Goal: Information Seeking & Learning: Understand process/instructions

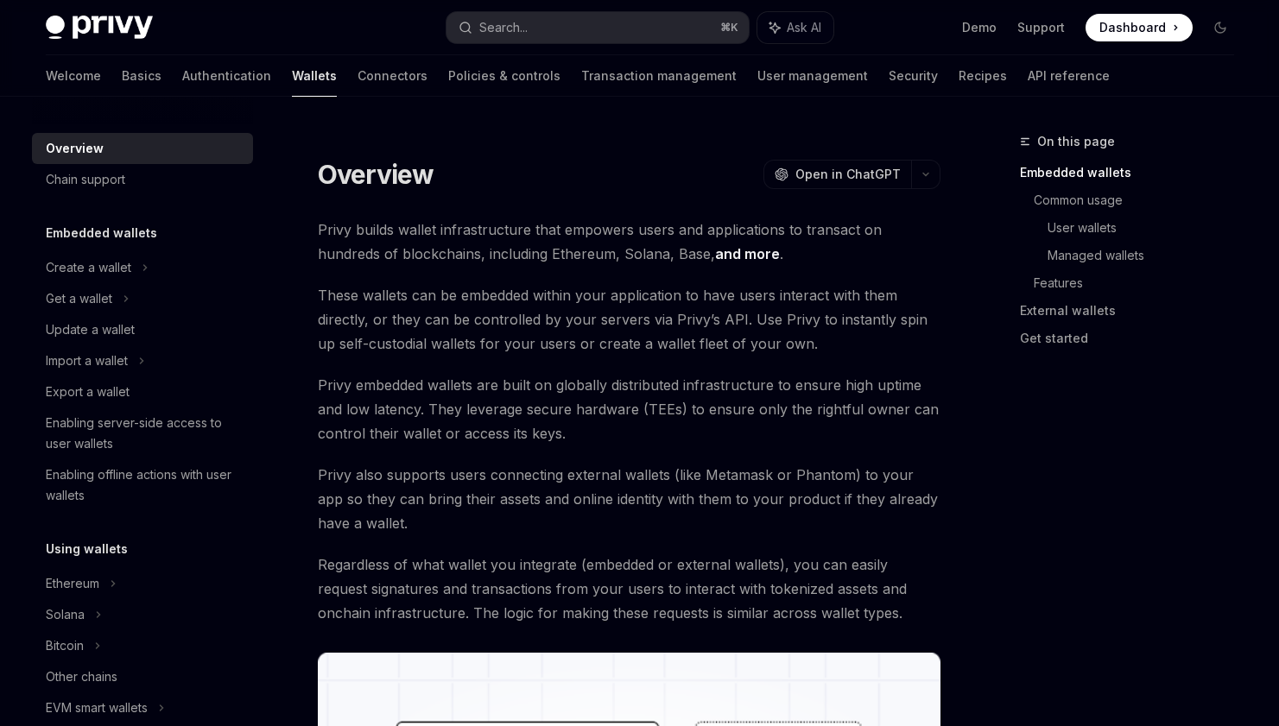
scroll to position [18, 0]
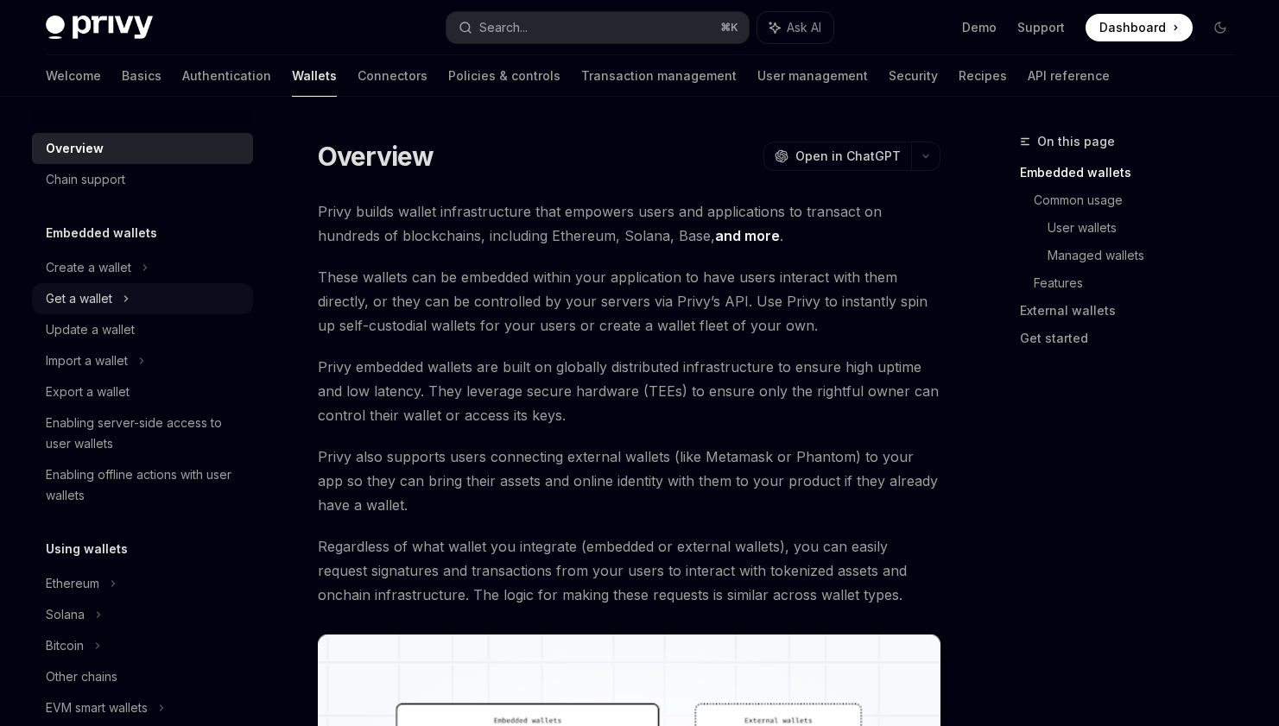
click at [125, 300] on icon at bounding box center [125, 298] width 3 height 5
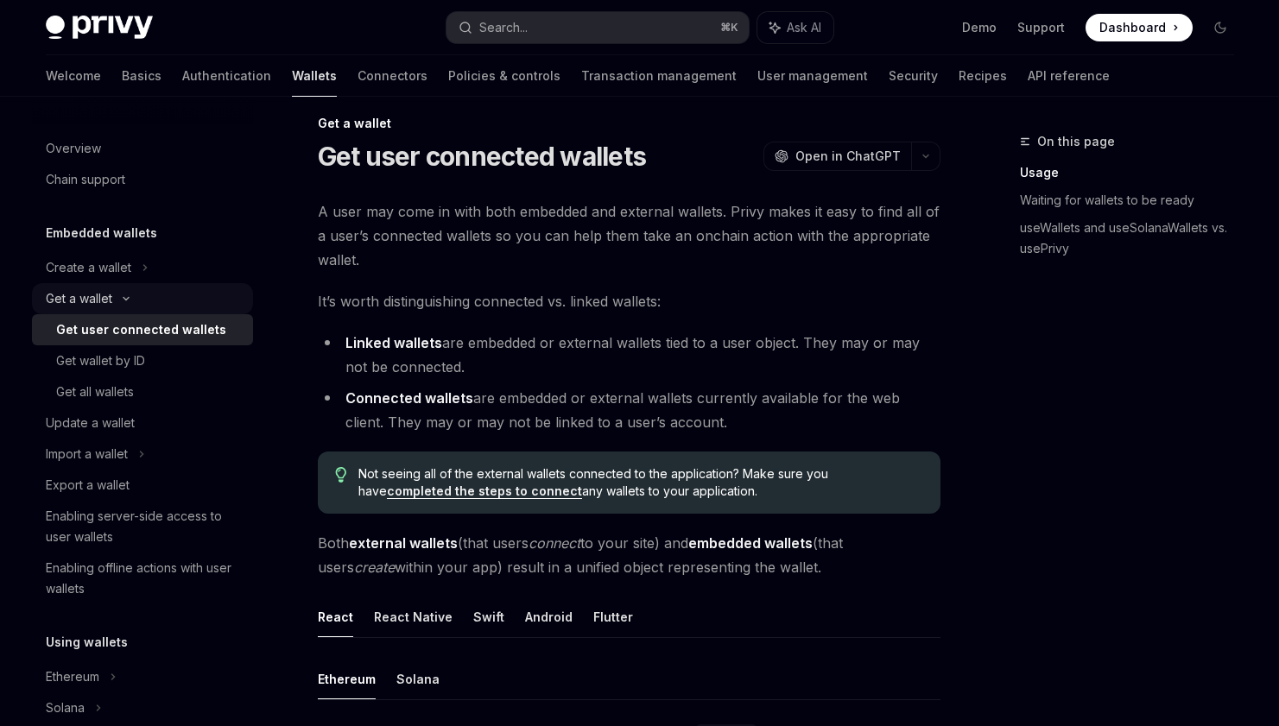
click at [117, 297] on icon at bounding box center [126, 298] width 21 height 7
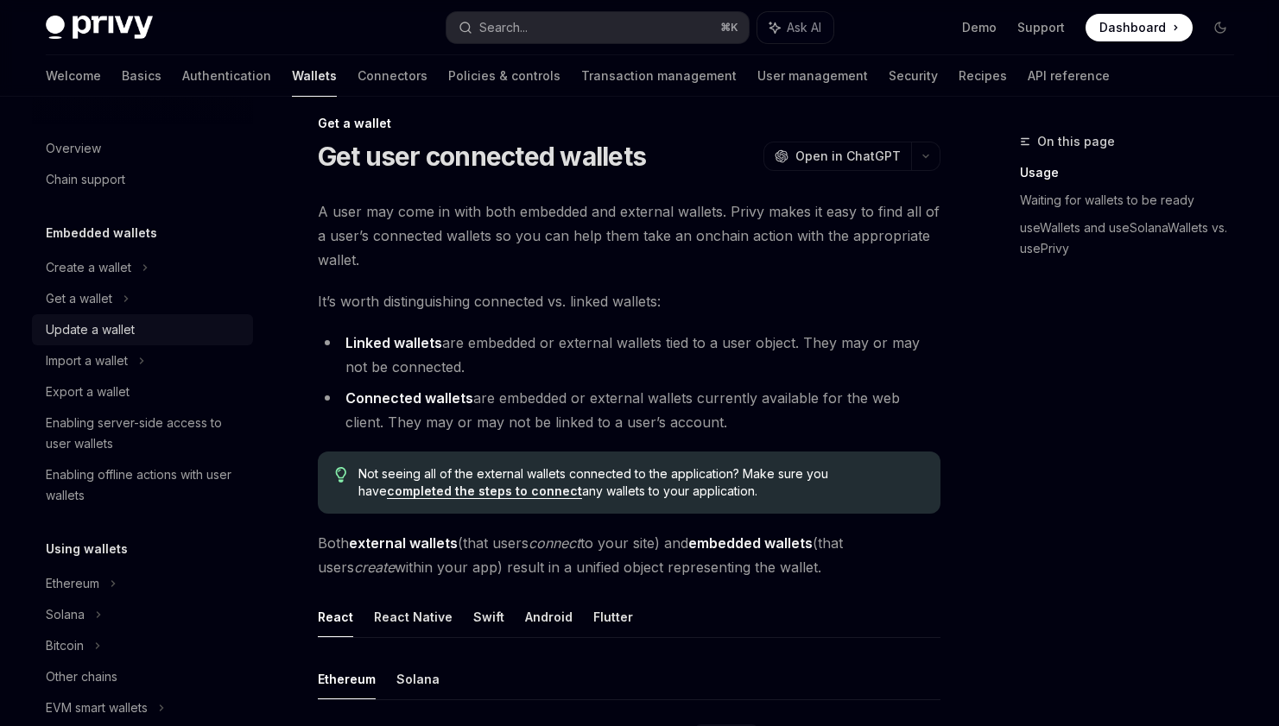
click at [148, 327] on div "Update a wallet" at bounding box center [144, 329] width 197 height 21
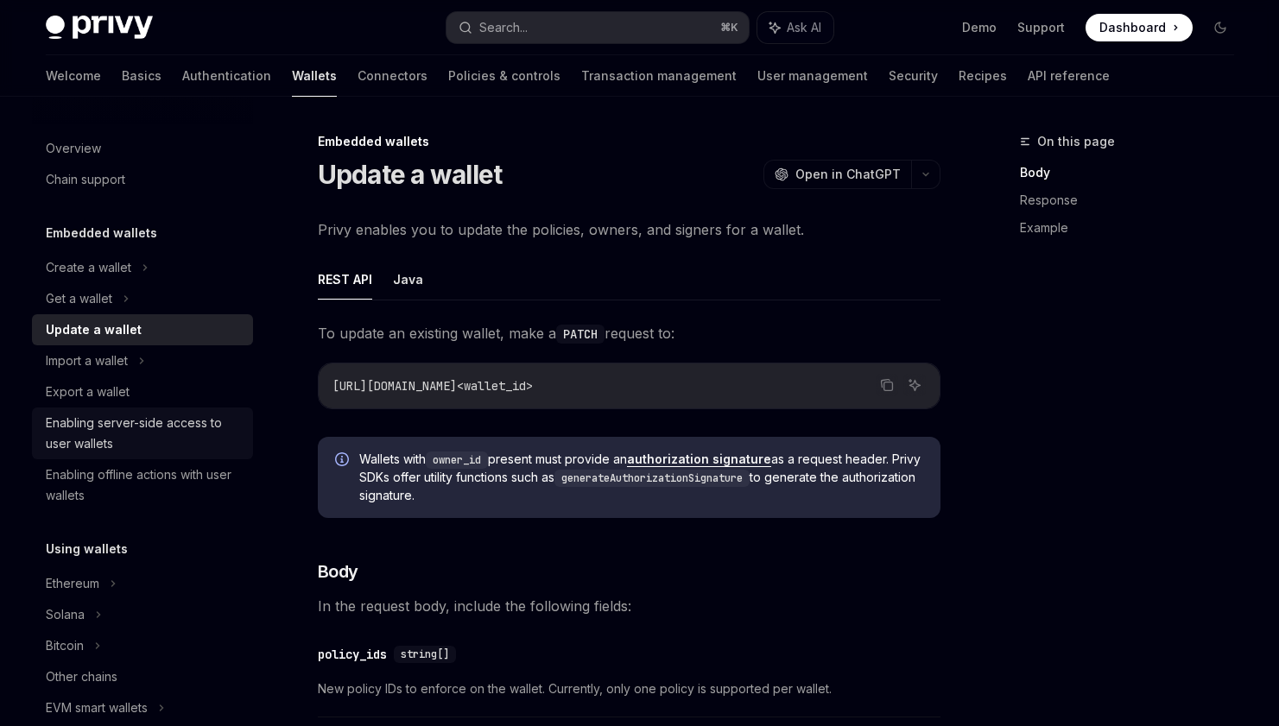
click at [81, 421] on div "Enabling server-side access to user wallets" at bounding box center [144, 433] width 197 height 41
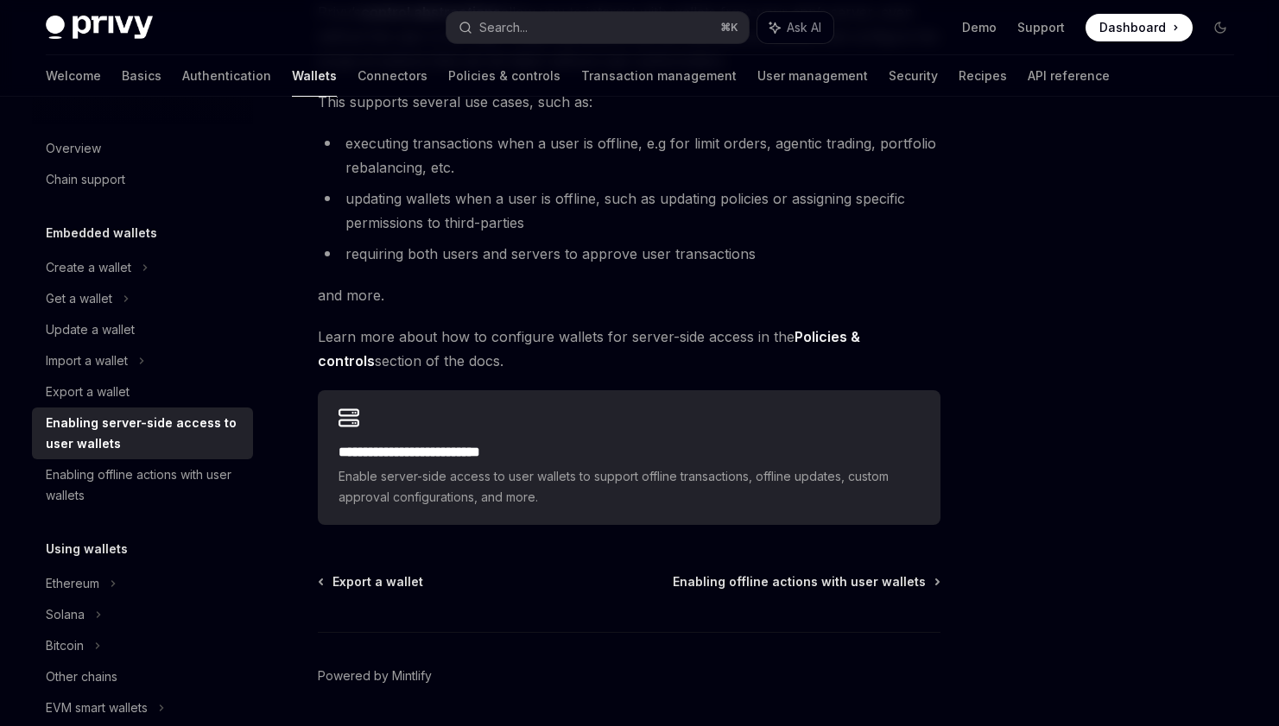
scroll to position [250, 0]
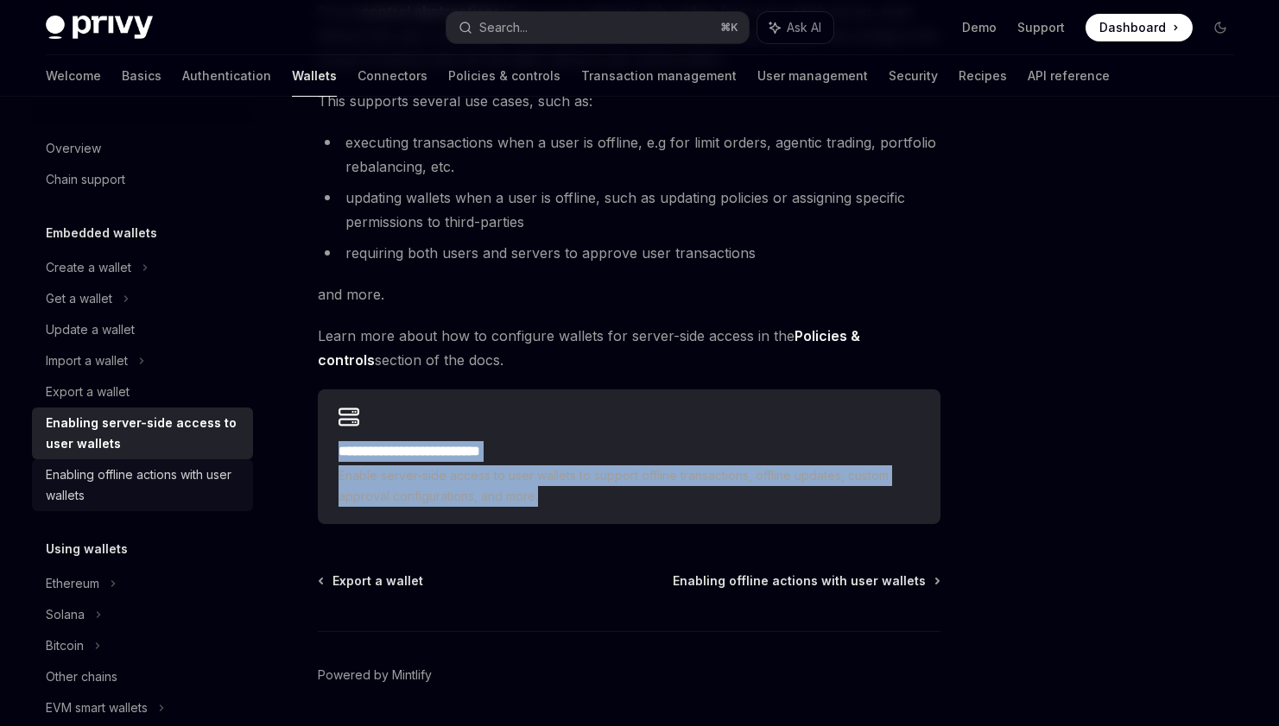
click at [123, 491] on div "Enabling offline actions with user wallets" at bounding box center [144, 485] width 197 height 41
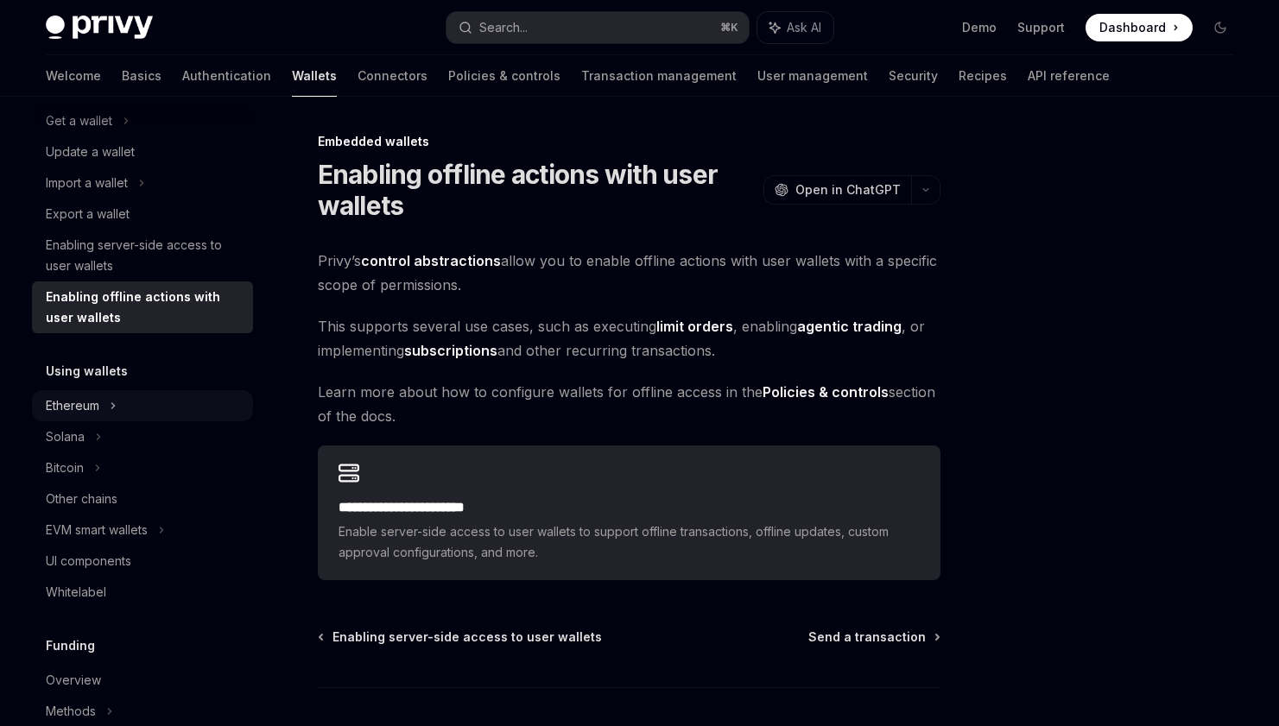
scroll to position [182, 0]
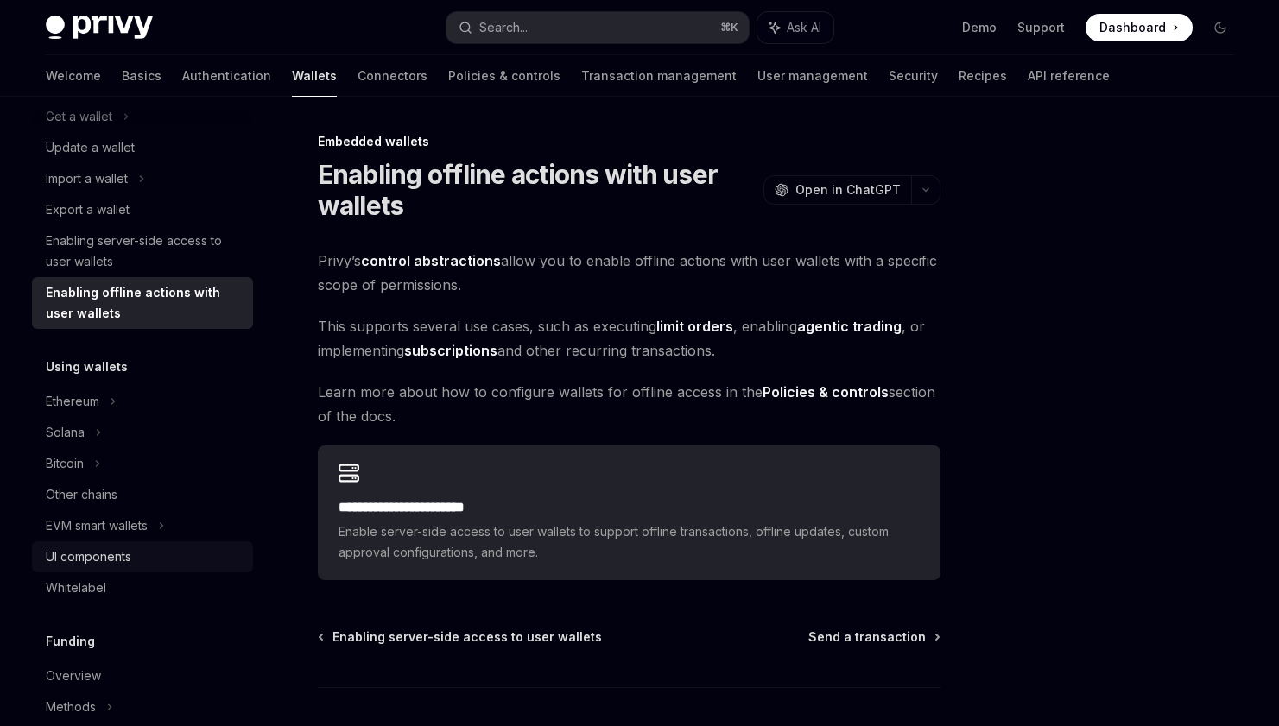
click at [95, 551] on div "UI components" at bounding box center [88, 557] width 85 height 21
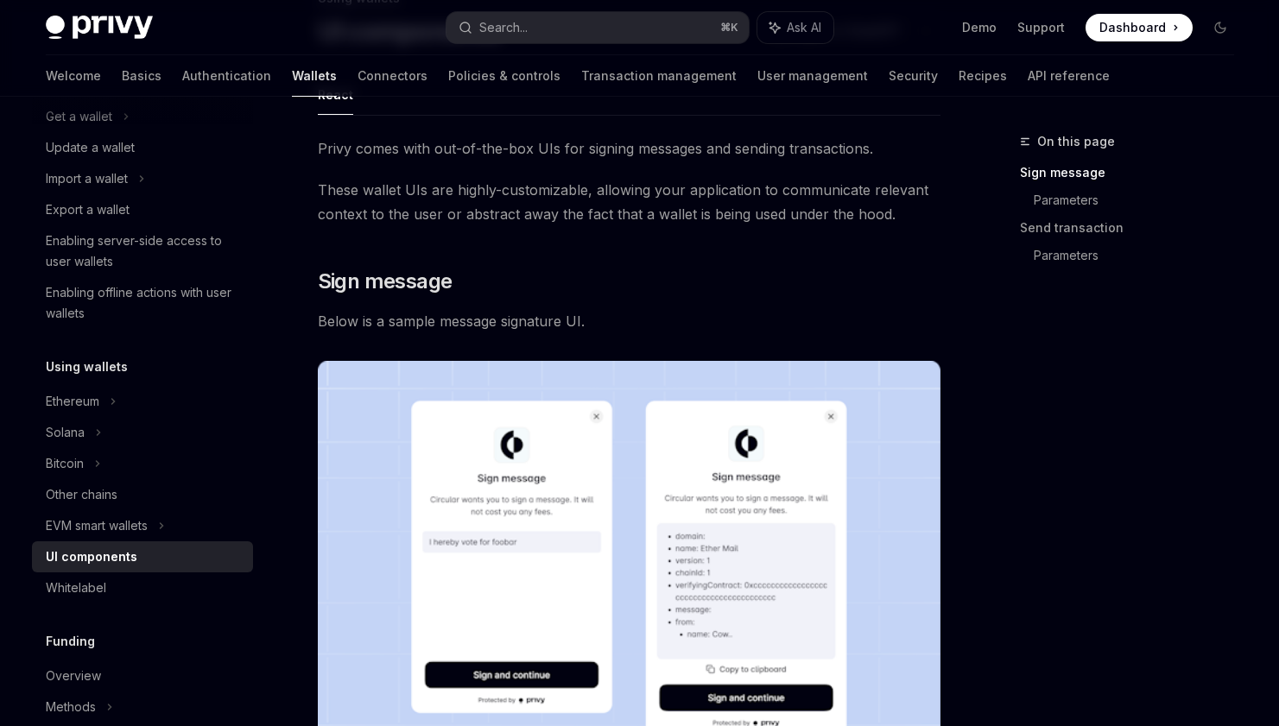
scroll to position [129, 0]
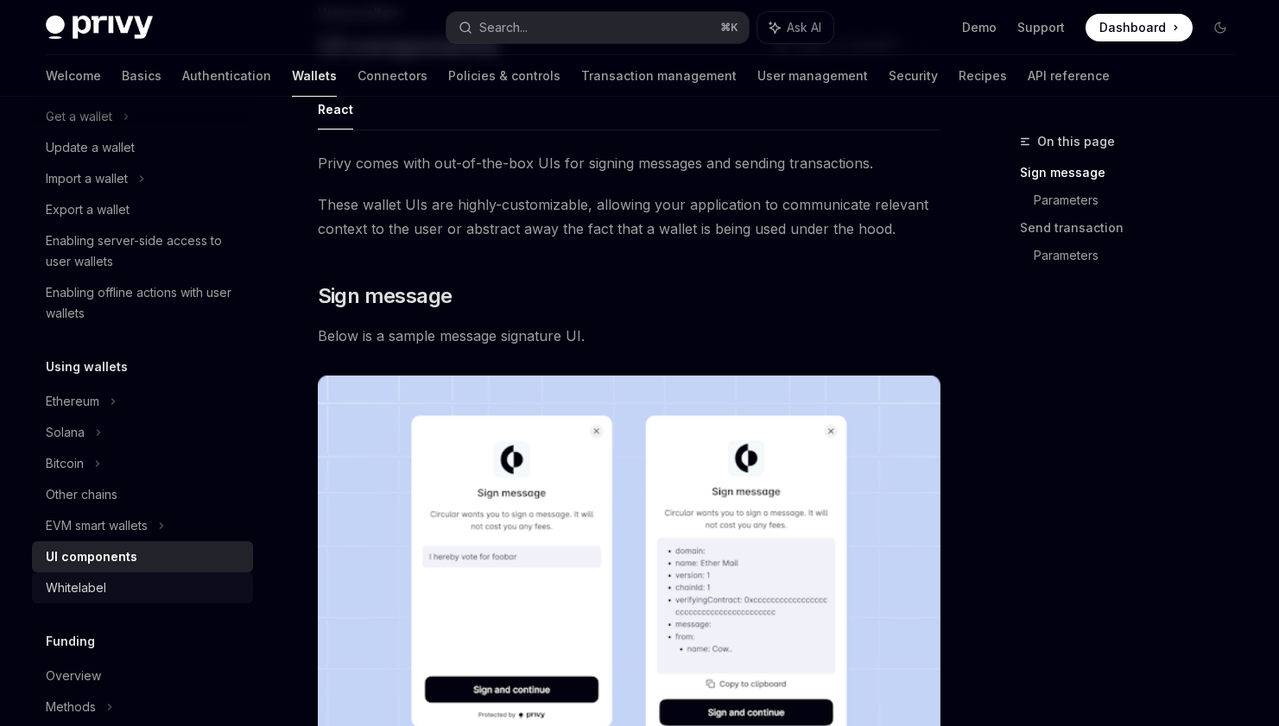
click at [101, 584] on div "Whitelabel" at bounding box center [76, 588] width 60 height 21
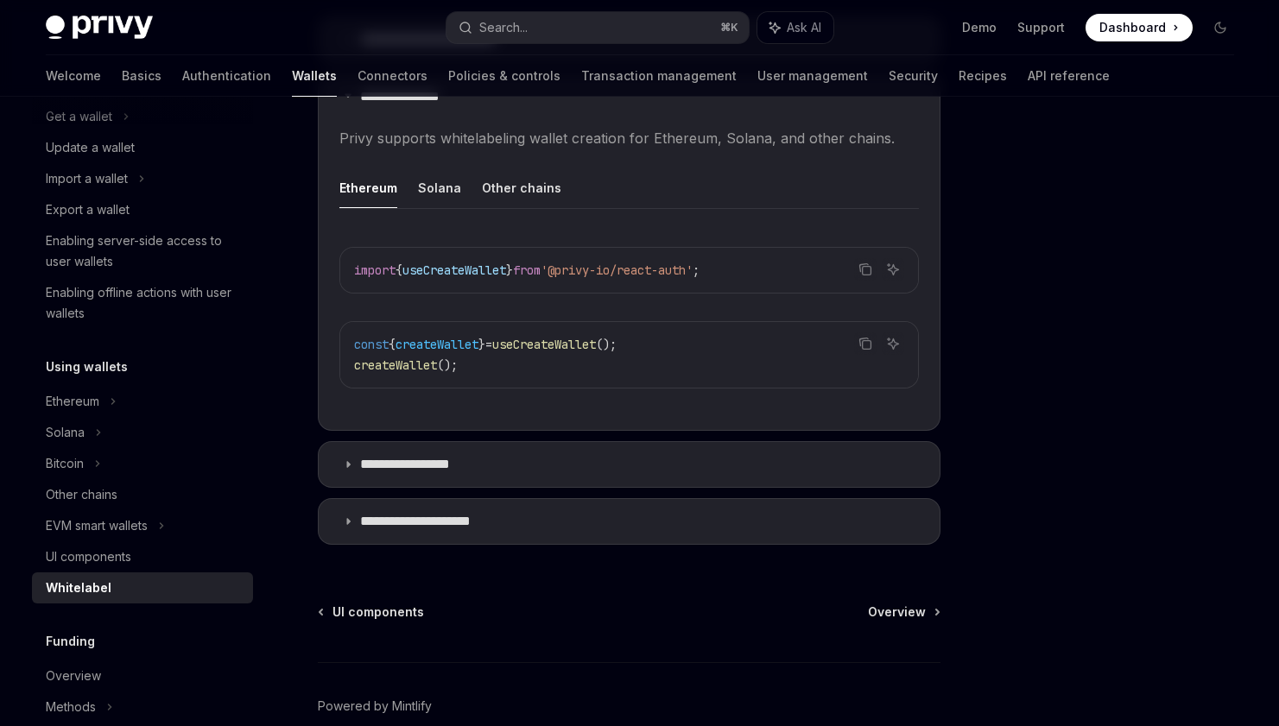
scroll to position [667, 0]
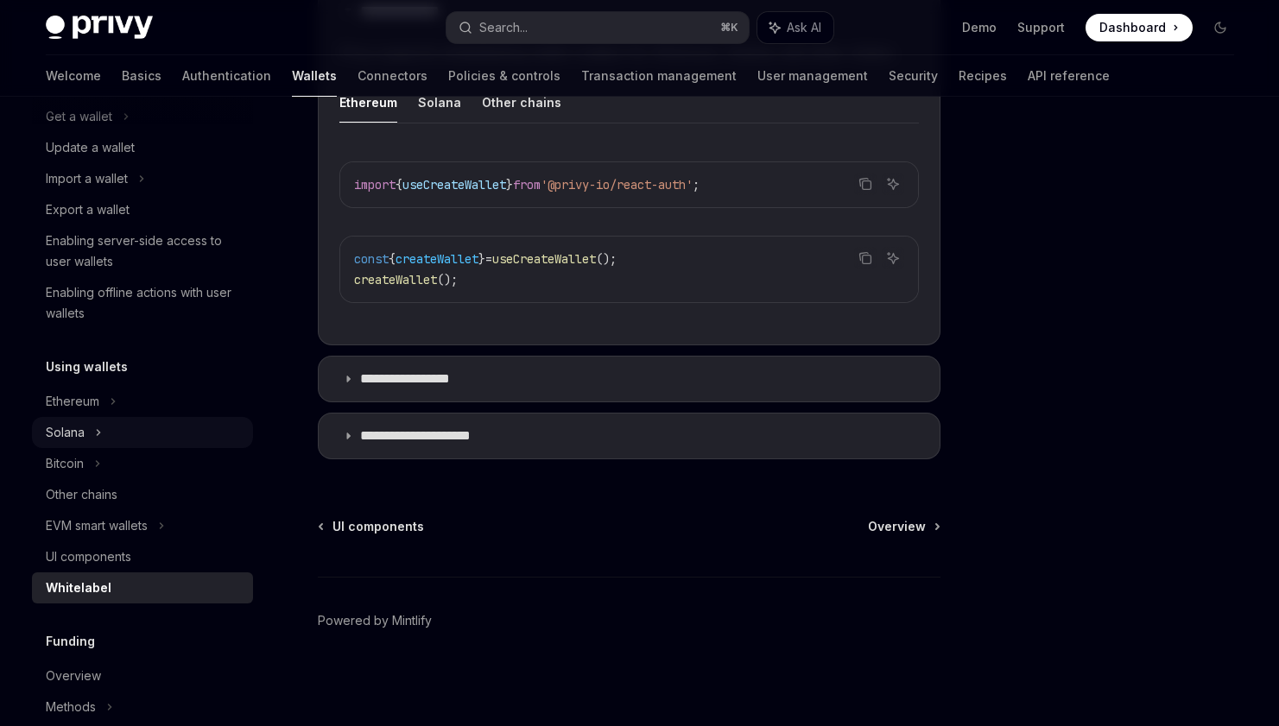
click at [87, 132] on div "Solana" at bounding box center [142, 116] width 221 height 31
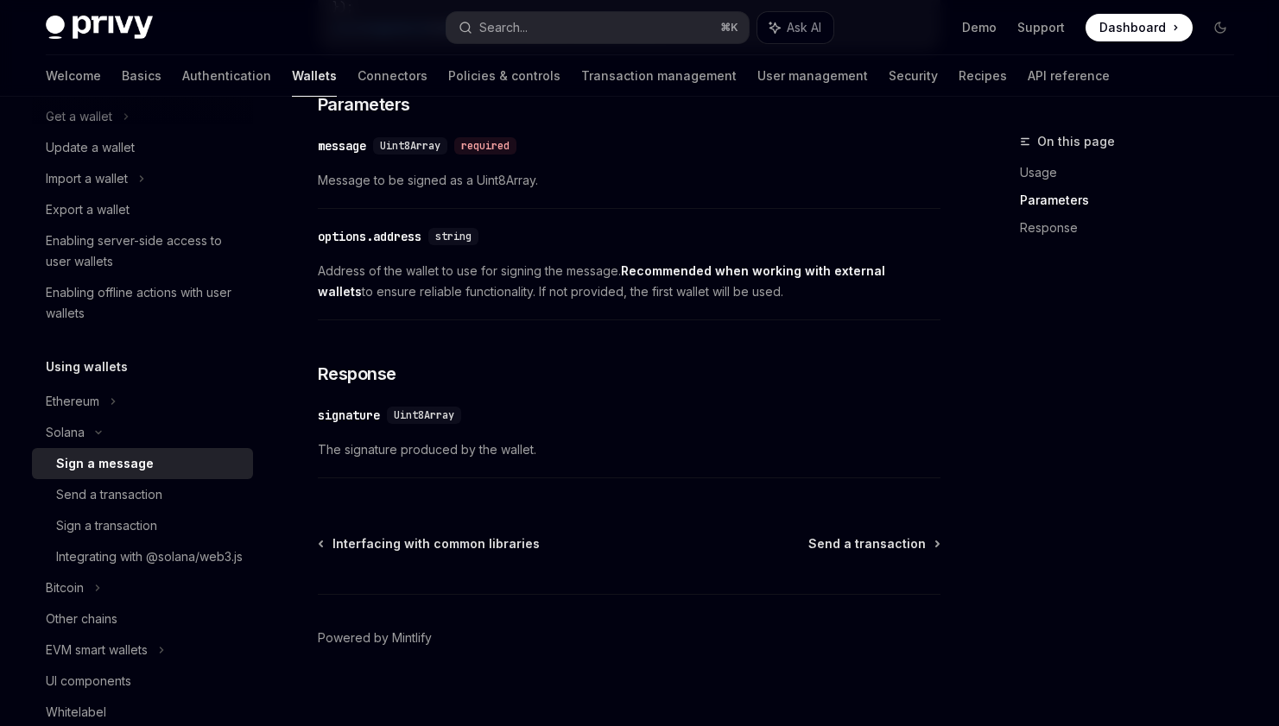
scroll to position [990, 0]
click at [78, 496] on div "Send a transaction" at bounding box center [109, 494] width 106 height 21
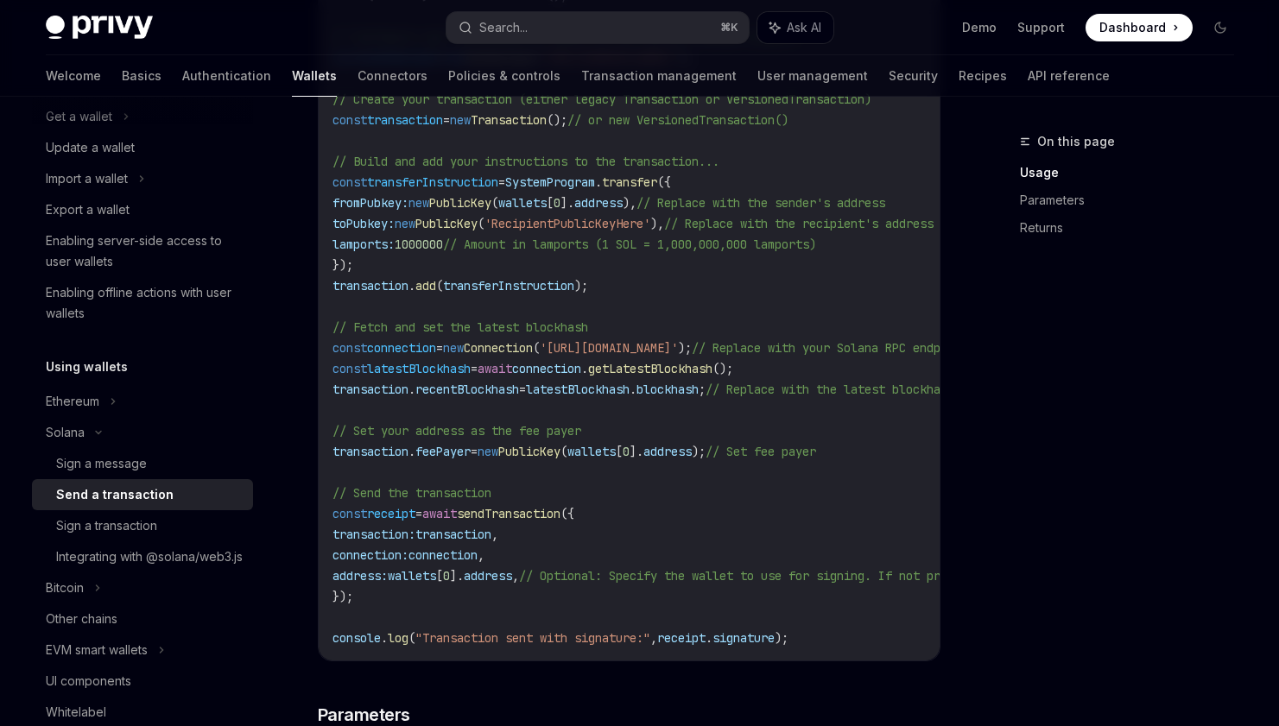
scroll to position [774, 0]
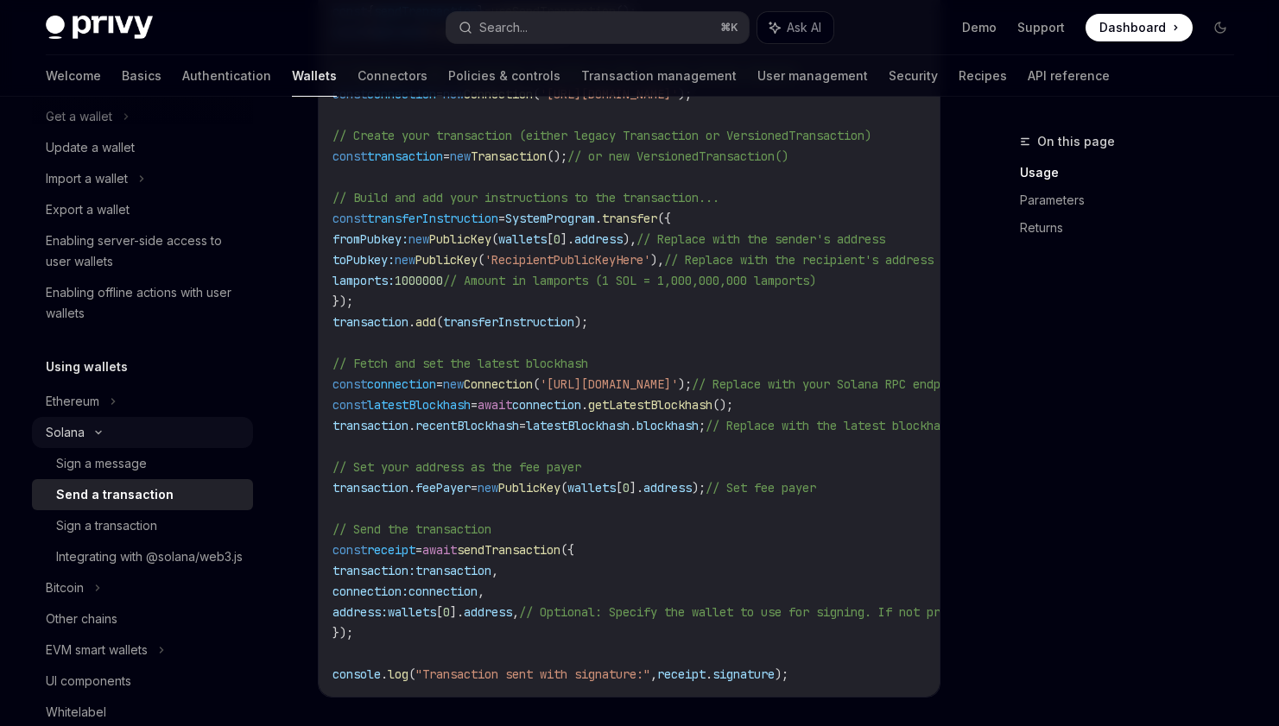
click at [91, 432] on icon at bounding box center [98, 432] width 21 height 7
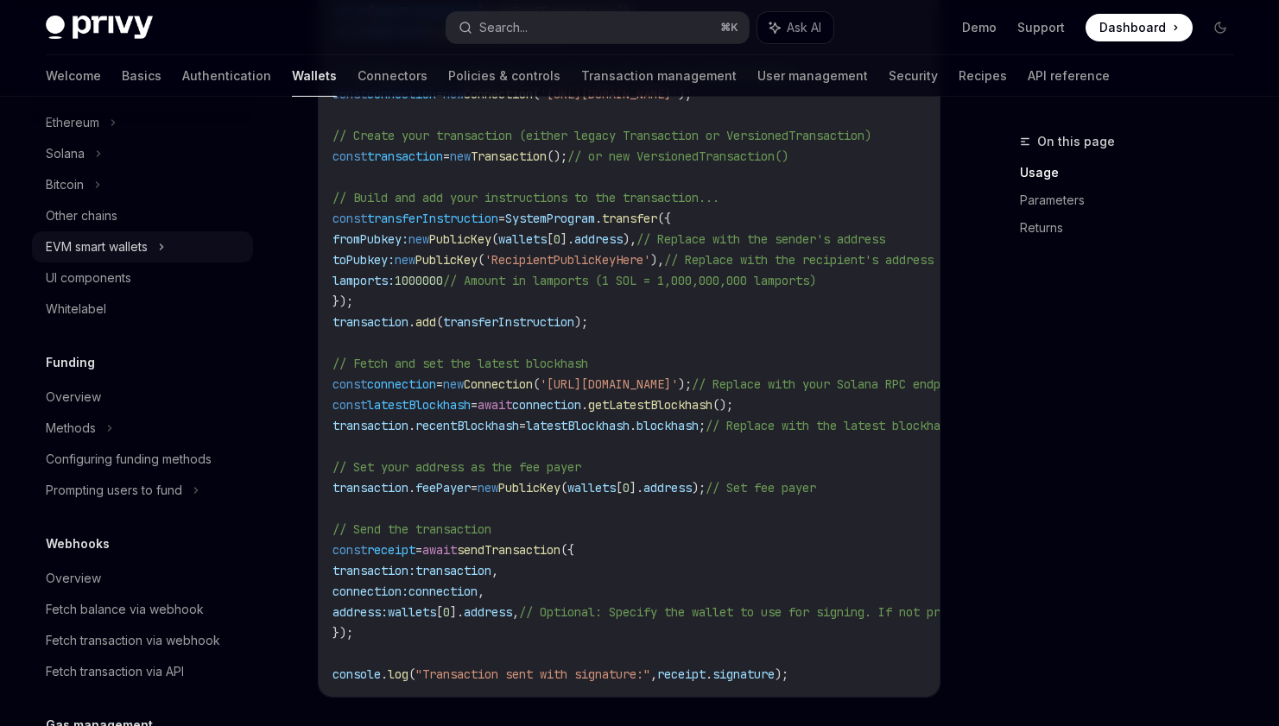
scroll to position [464, 0]
click at [90, 381] on link "Overview" at bounding box center [142, 394] width 221 height 31
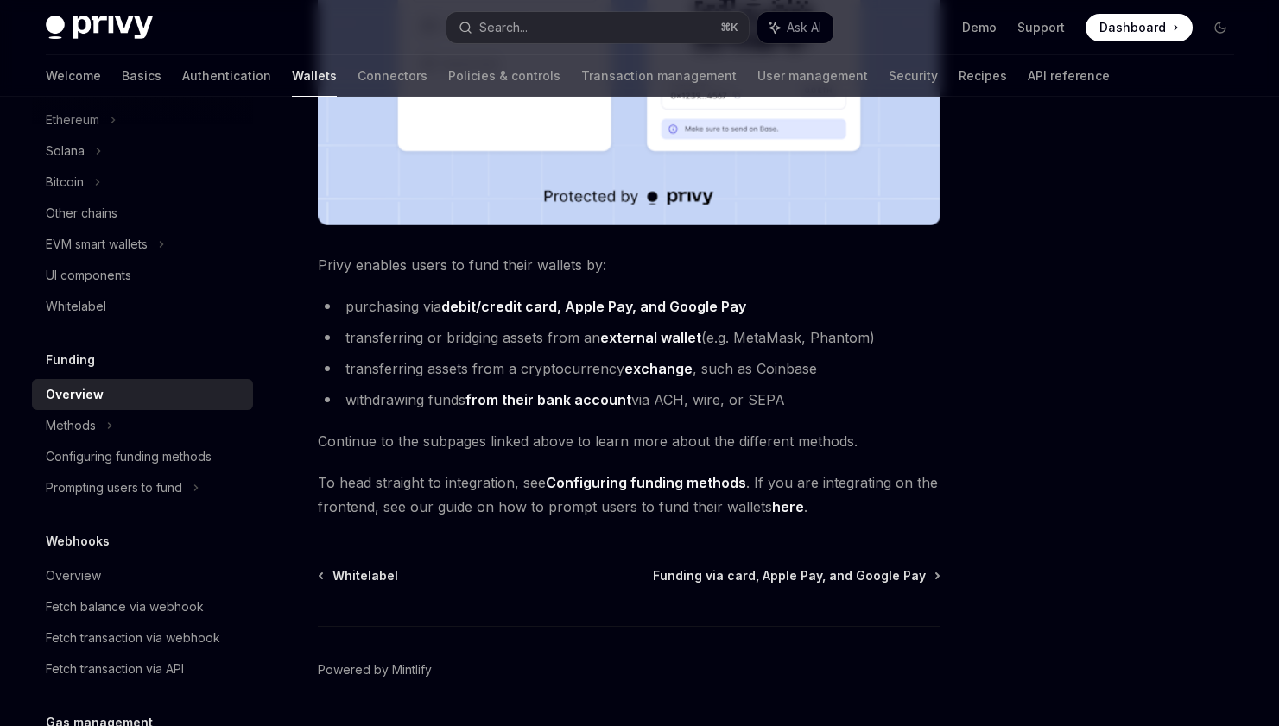
scroll to position [580, 0]
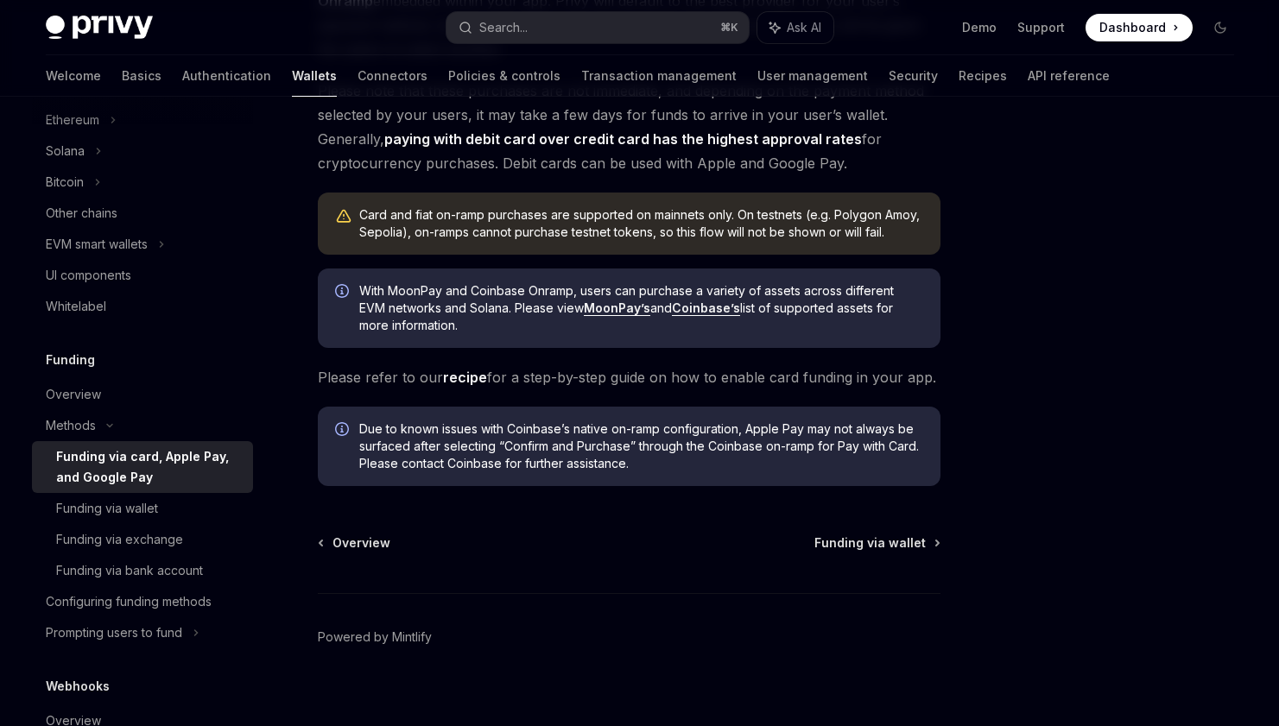
scroll to position [414, 0]
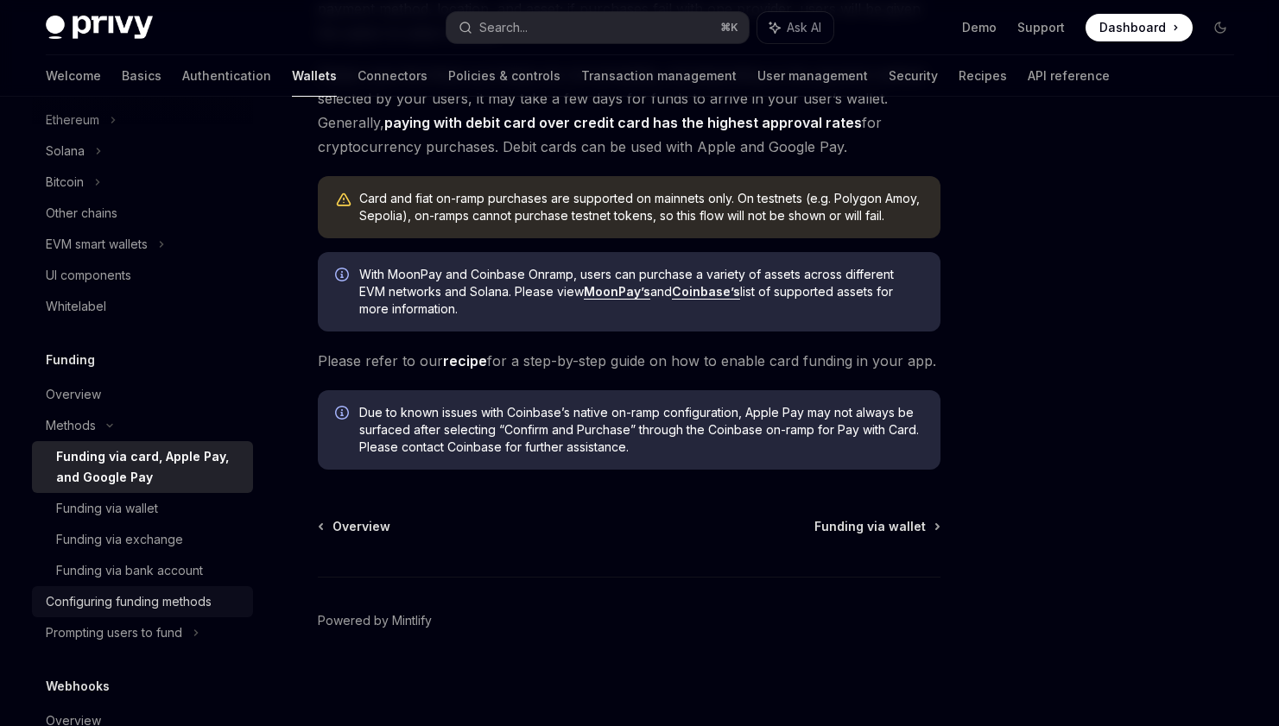
click at [126, 598] on div "Configuring funding methods" at bounding box center [129, 601] width 166 height 21
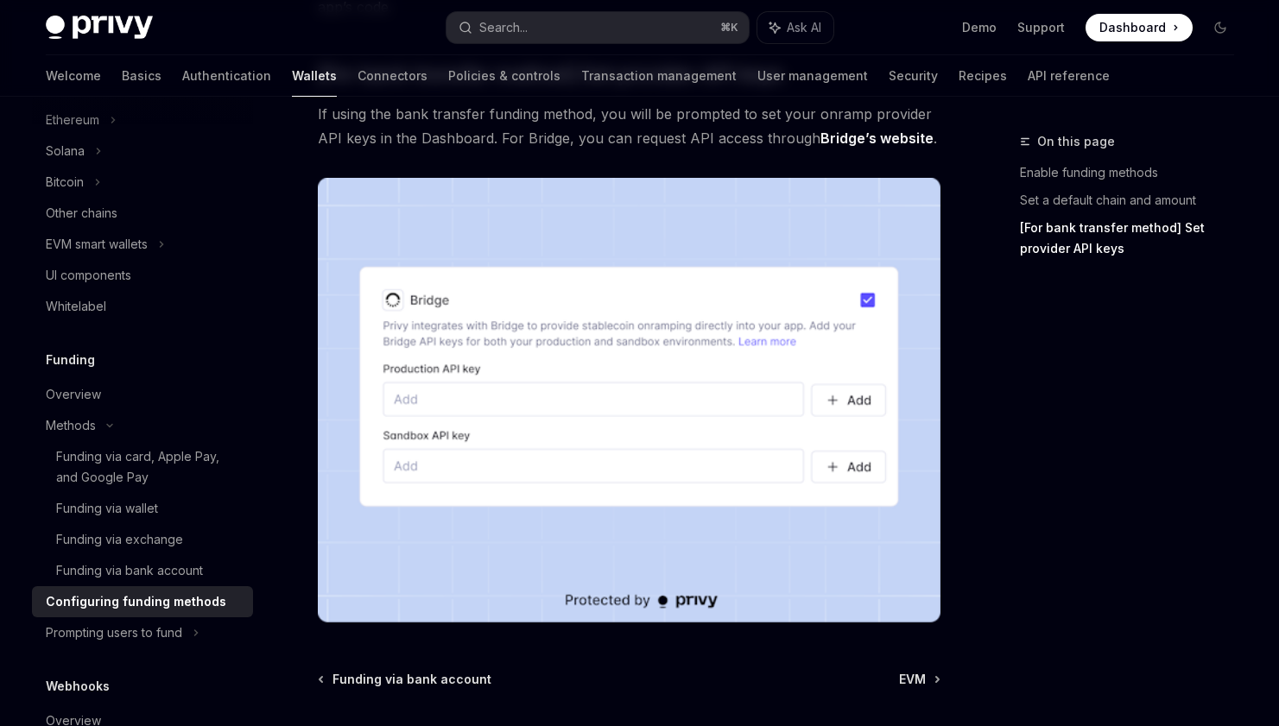
scroll to position [1660, 0]
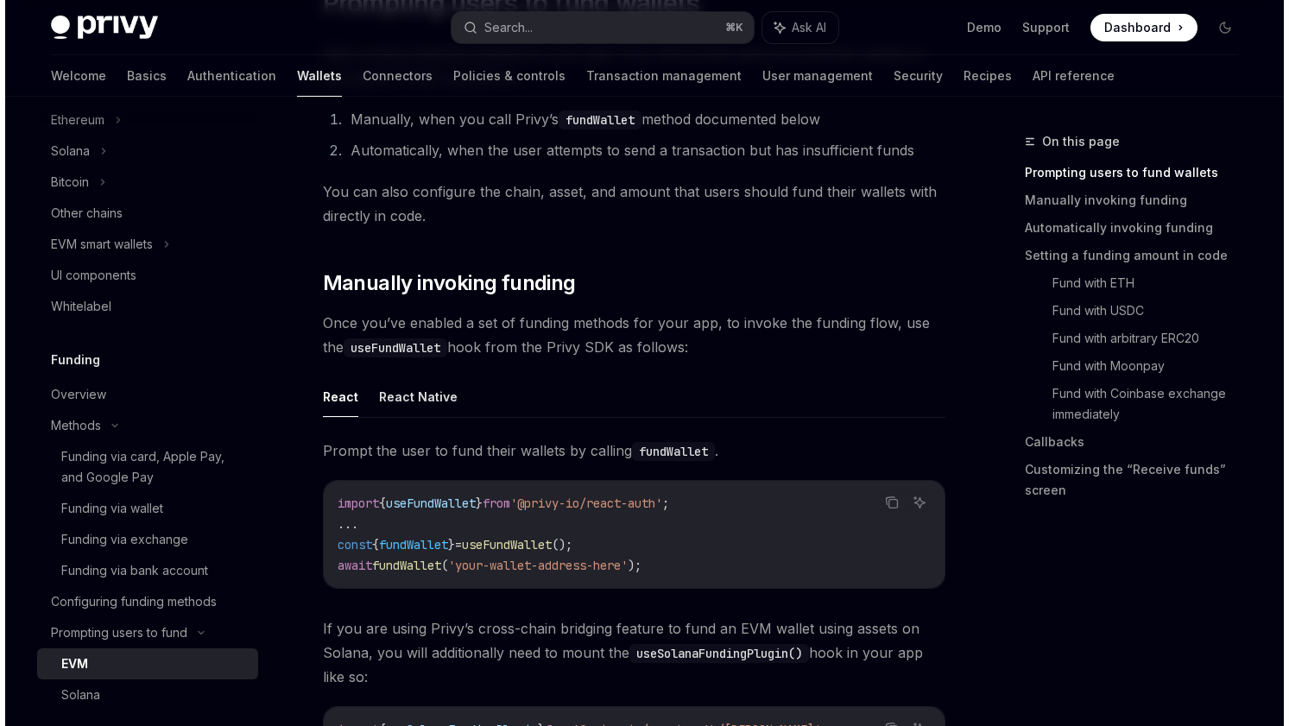
scroll to position [323, 0]
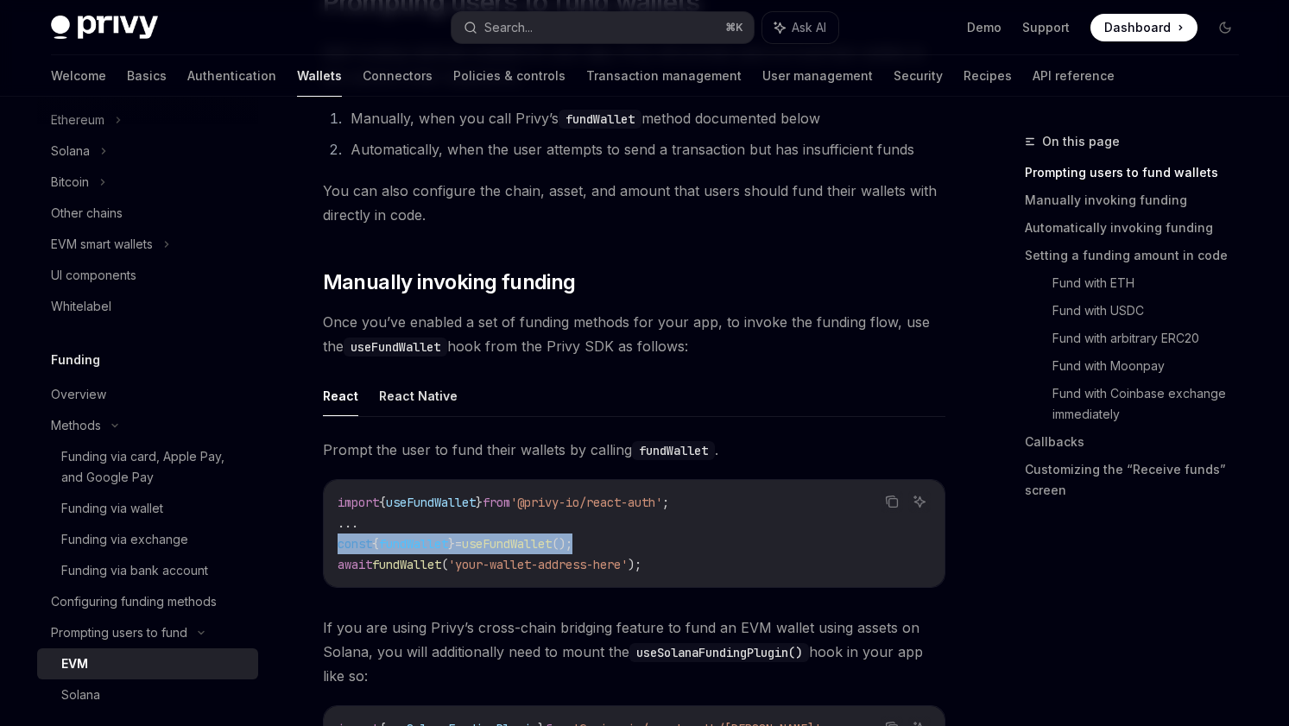
drag, startPoint x: 338, startPoint y: 545, endPoint x: 683, endPoint y: 542, distance: 345.4
click at [684, 542] on code "import { useFundWallet } from '@privy-io/react-auth' ; ... const { fundWallet }…" at bounding box center [634, 533] width 593 height 83
copy span "const { fundWallet } = useFundWallet ();"
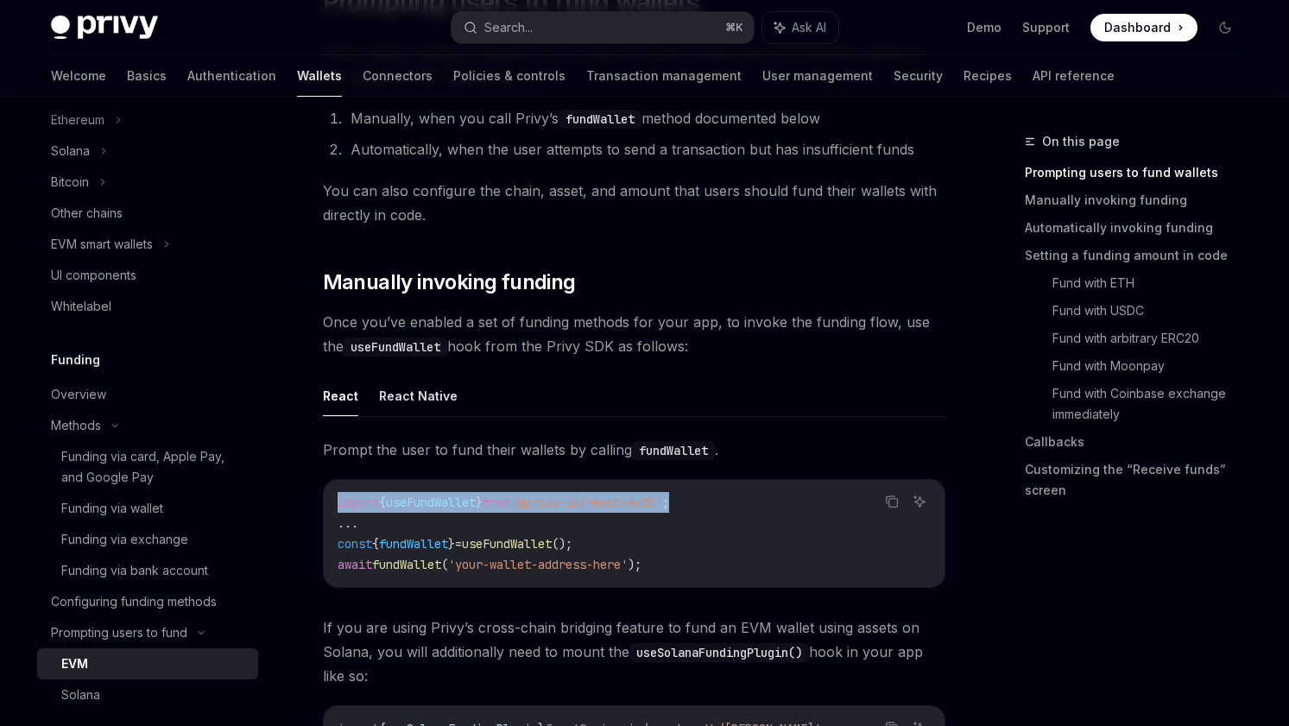
drag, startPoint x: 337, startPoint y: 501, endPoint x: 784, endPoint y: 503, distance: 447.3
click at [784, 503] on code "import { useFundWallet } from '@privy-io/react-auth' ; ... const { fundWallet }…" at bounding box center [634, 533] width 593 height 83
copy span "import { useFundWallet } from '@privy-io/react-auth' ;"
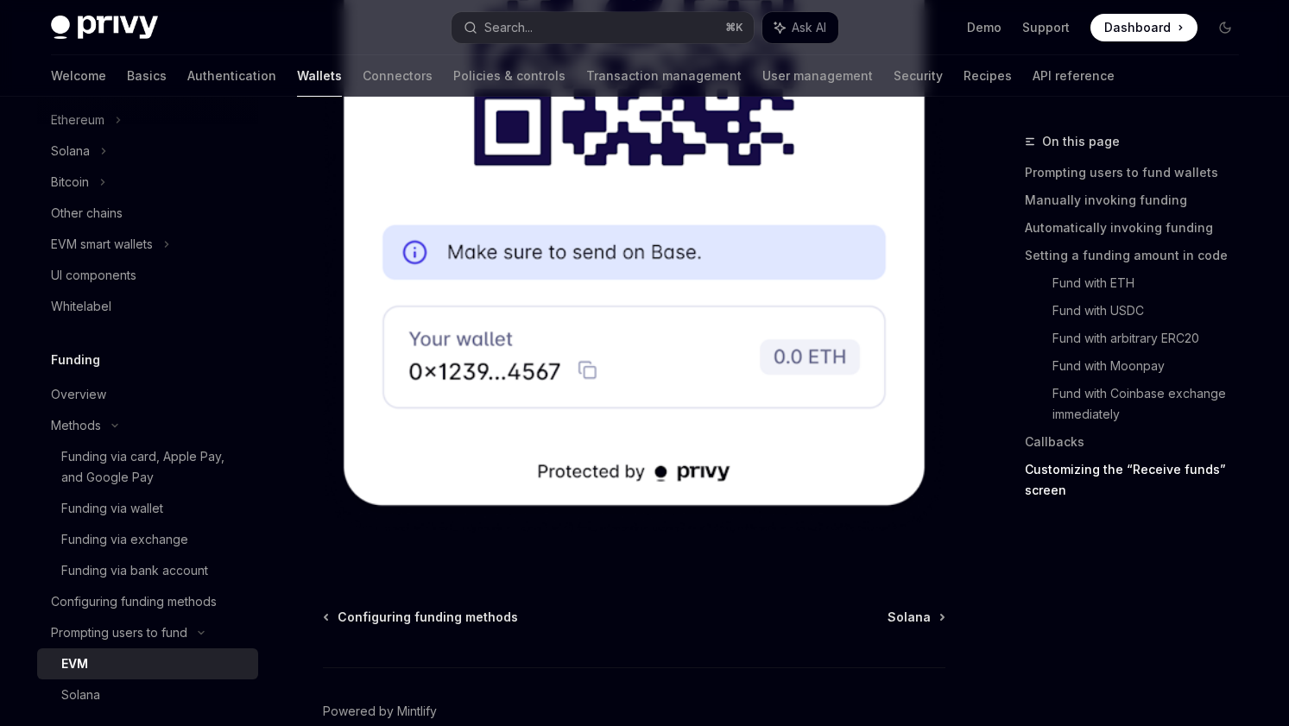
scroll to position [5725, 0]
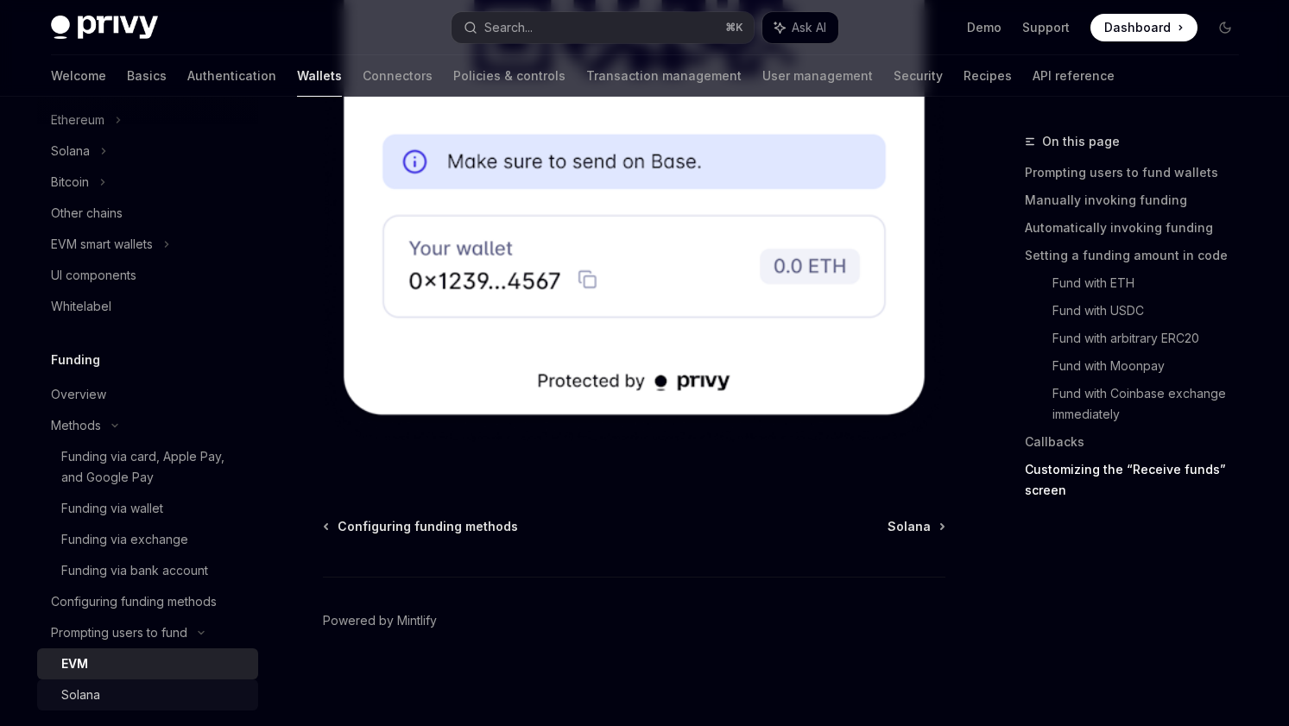
click at [109, 689] on div "Solana" at bounding box center [154, 695] width 187 height 21
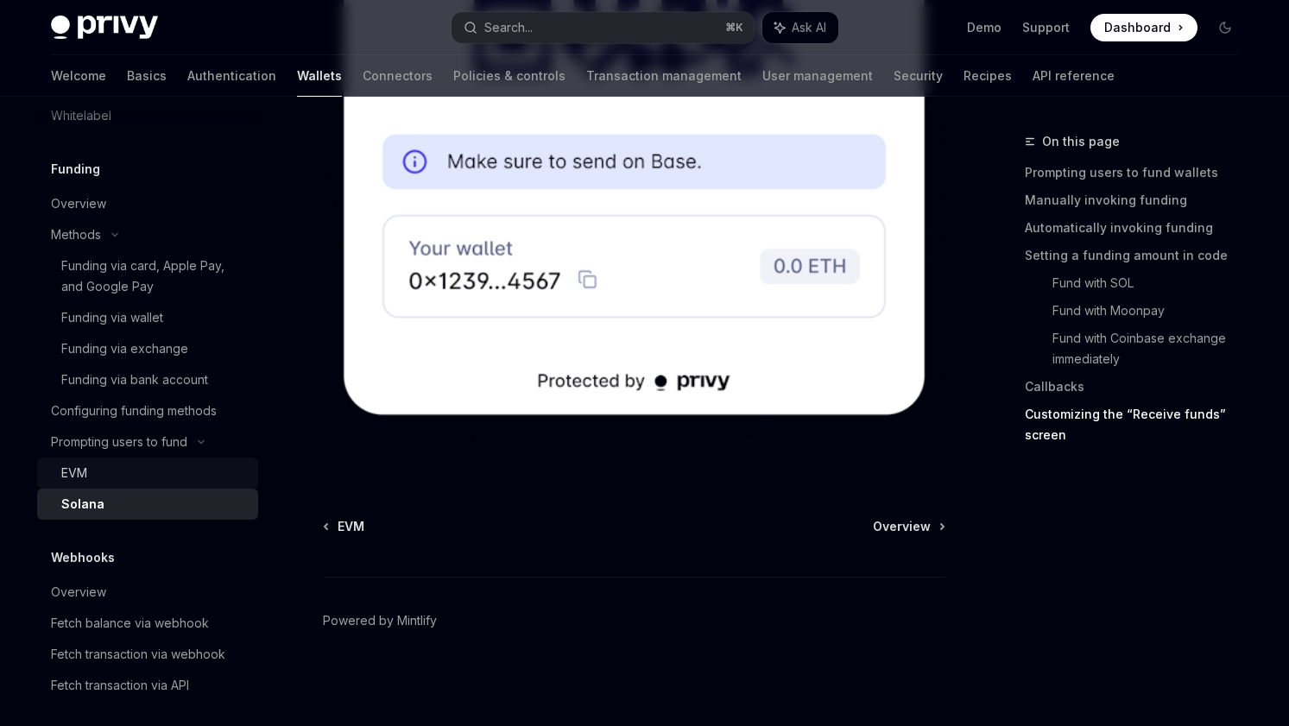
scroll to position [656, 0]
click at [187, 473] on div "EVM" at bounding box center [154, 471] width 187 height 21
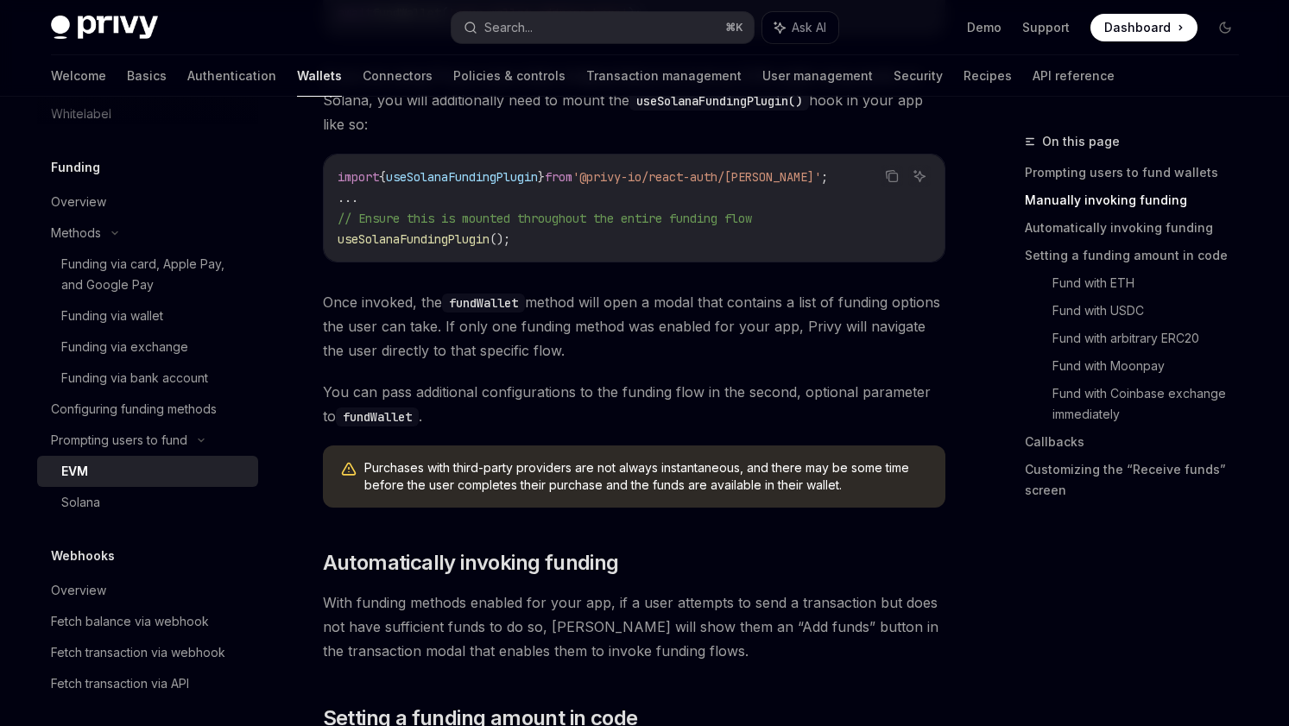
scroll to position [595, 0]
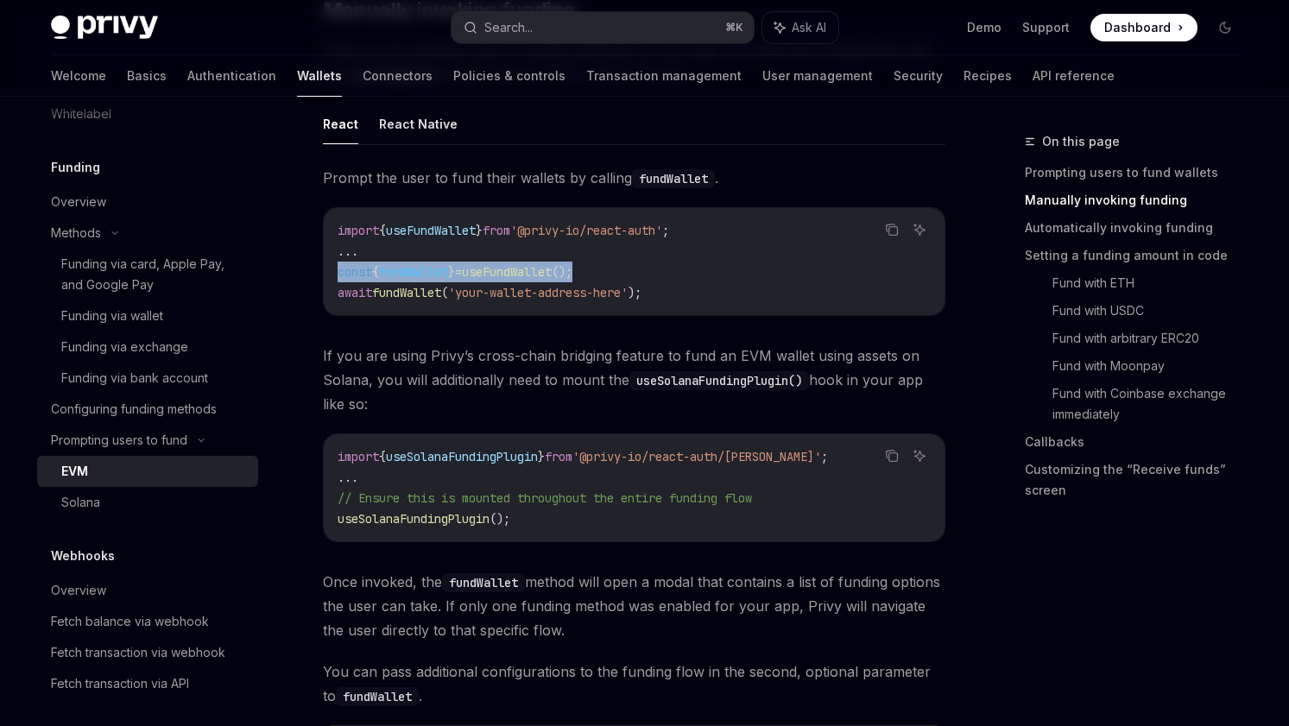
drag, startPoint x: 340, startPoint y: 272, endPoint x: 657, endPoint y: 271, distance: 316.9
click at [658, 272] on code "import { useFundWallet } from '@privy-io/react-auth' ; ... const { fundWallet }…" at bounding box center [634, 261] width 593 height 83
copy span "const { fundWallet } = useFundWallet ();"
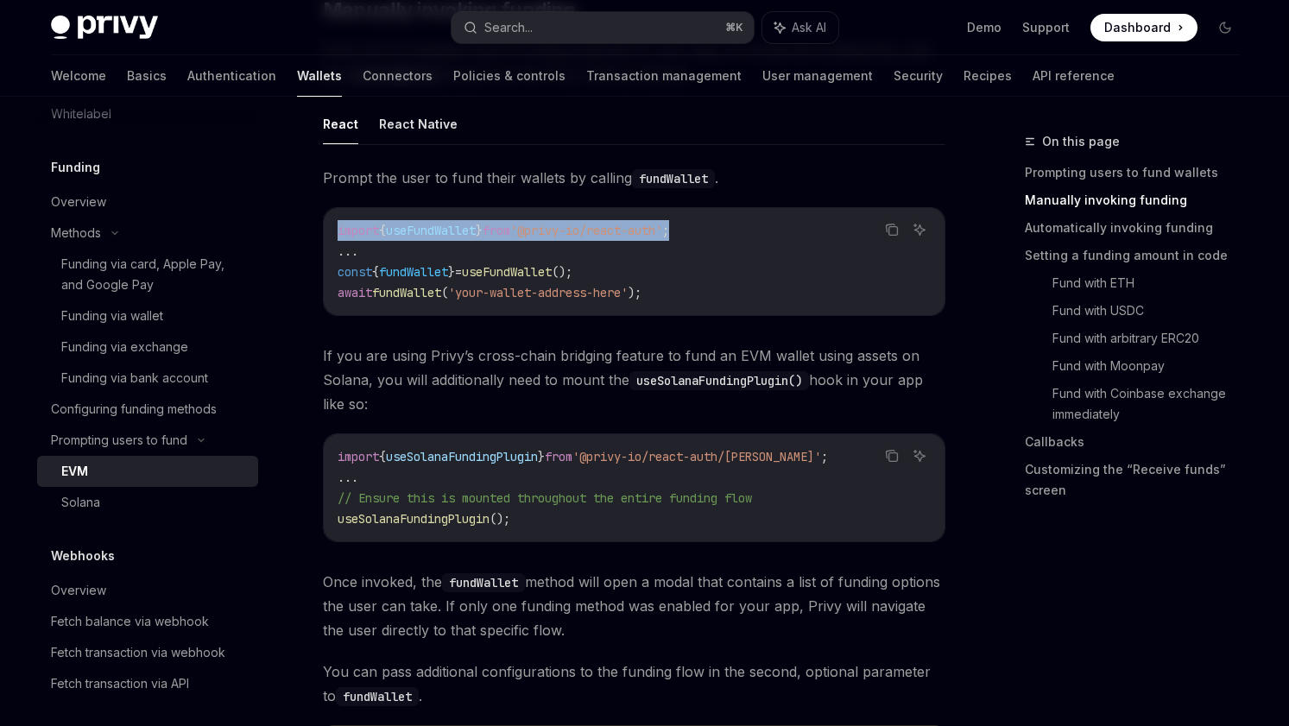
drag, startPoint x: 340, startPoint y: 232, endPoint x: 791, endPoint y: 234, distance: 450.7
click at [792, 235] on code "import { useFundWallet } from '@privy-io/react-auth' ; ... const { fundWallet }…" at bounding box center [634, 261] width 593 height 83
copy span "import { useFundWallet } from '@privy-io/react-auth' ;"
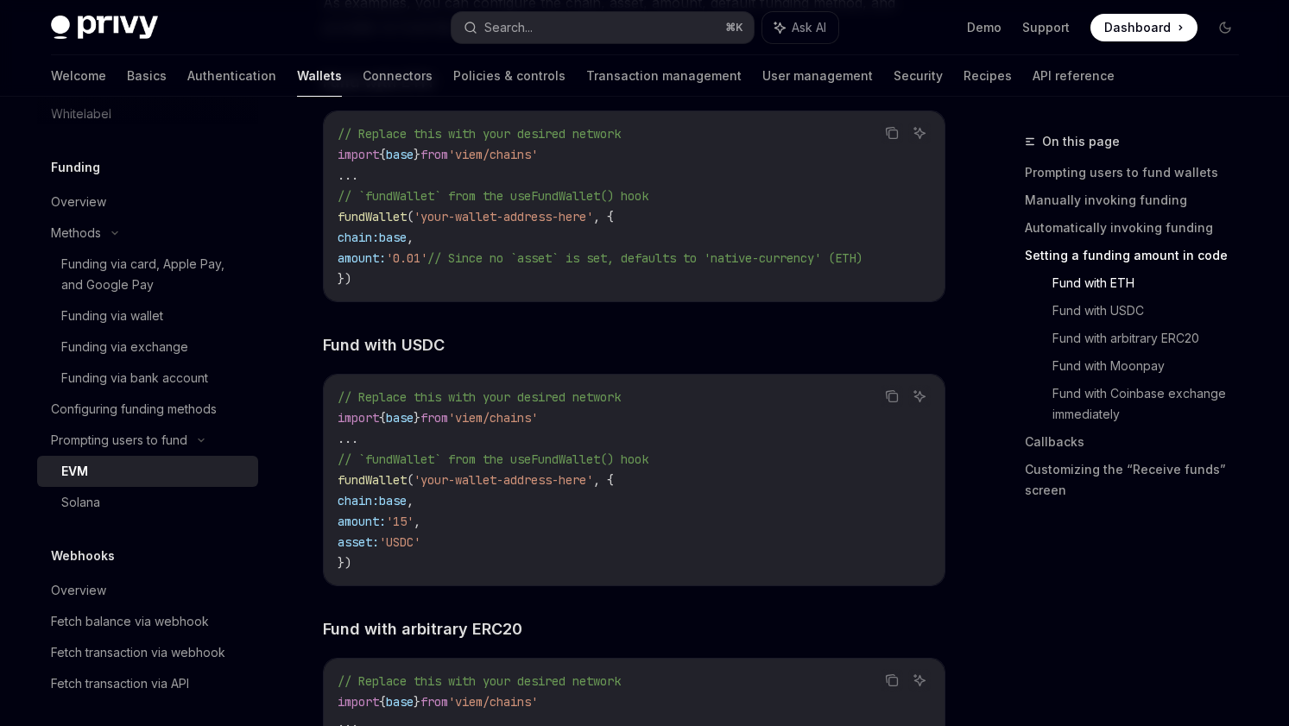
scroll to position [2399, 0]
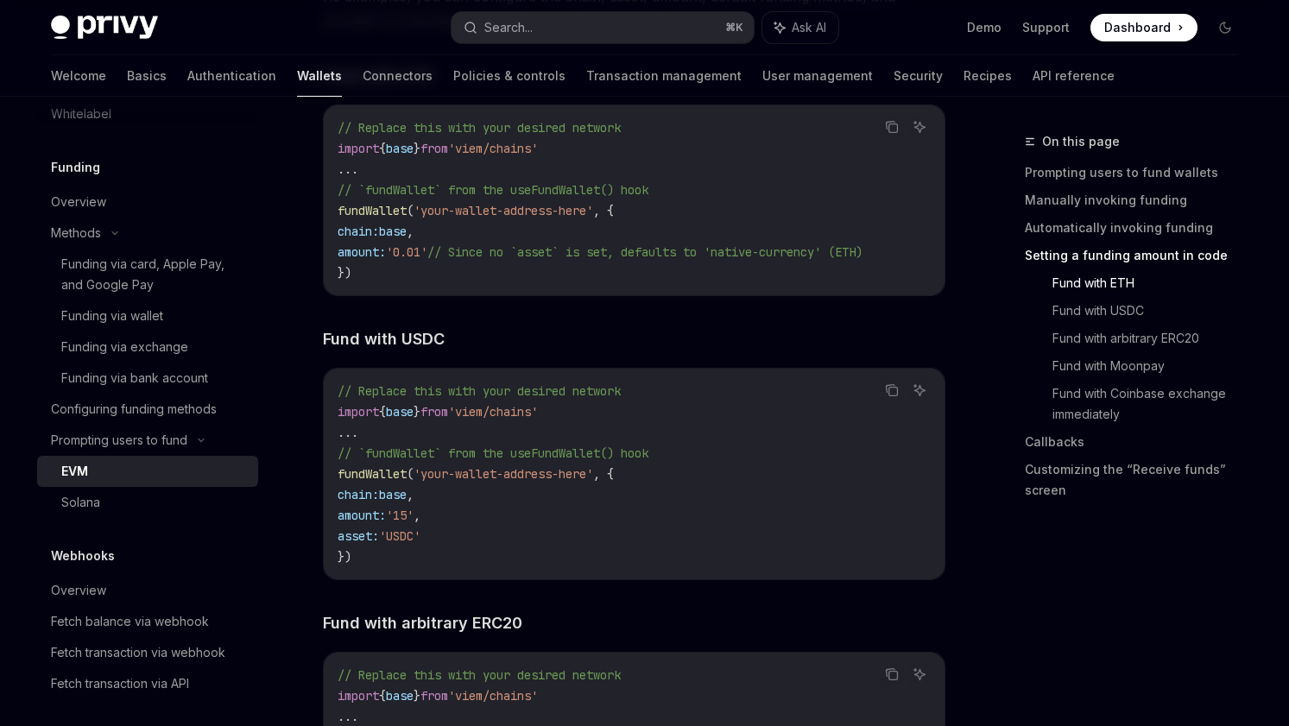
drag, startPoint x: 338, startPoint y: 420, endPoint x: 686, endPoint y: 415, distance: 348.0
click at [686, 417] on code "// Replace this with your desired network import { base } from 'viem/chains' ..…" at bounding box center [634, 474] width 593 height 187
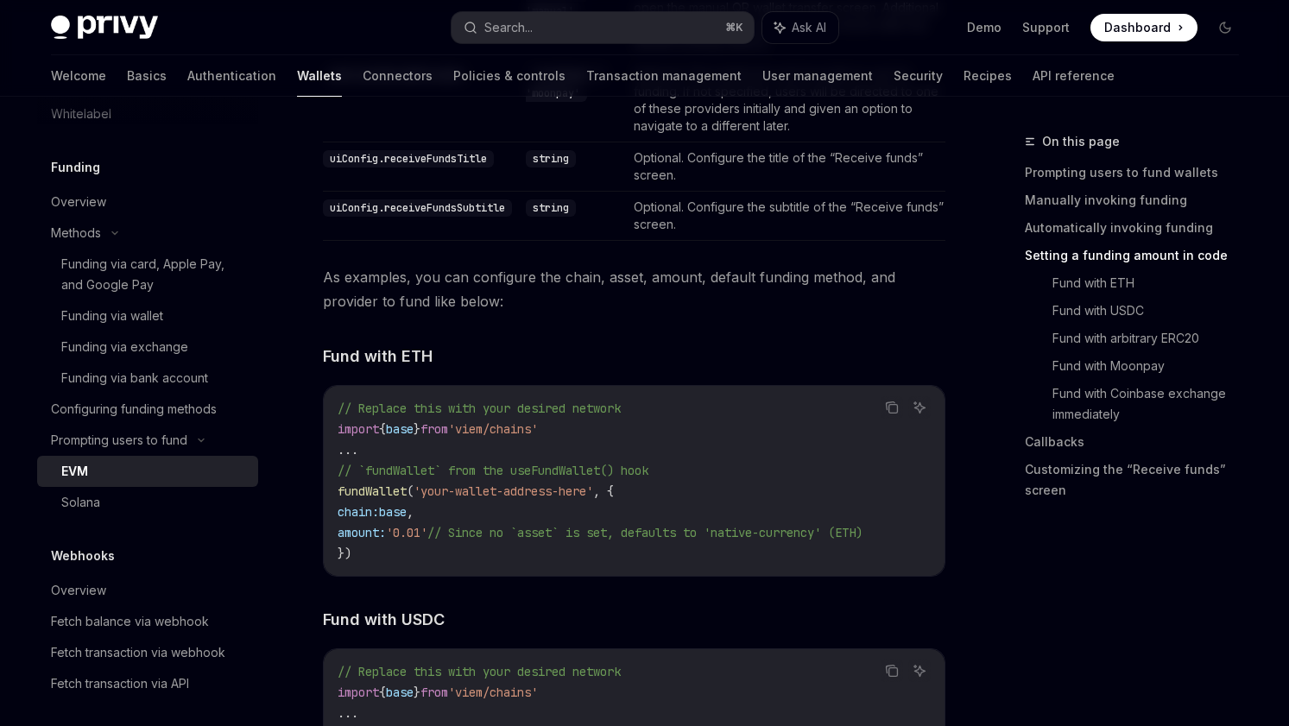
scroll to position [2109, 0]
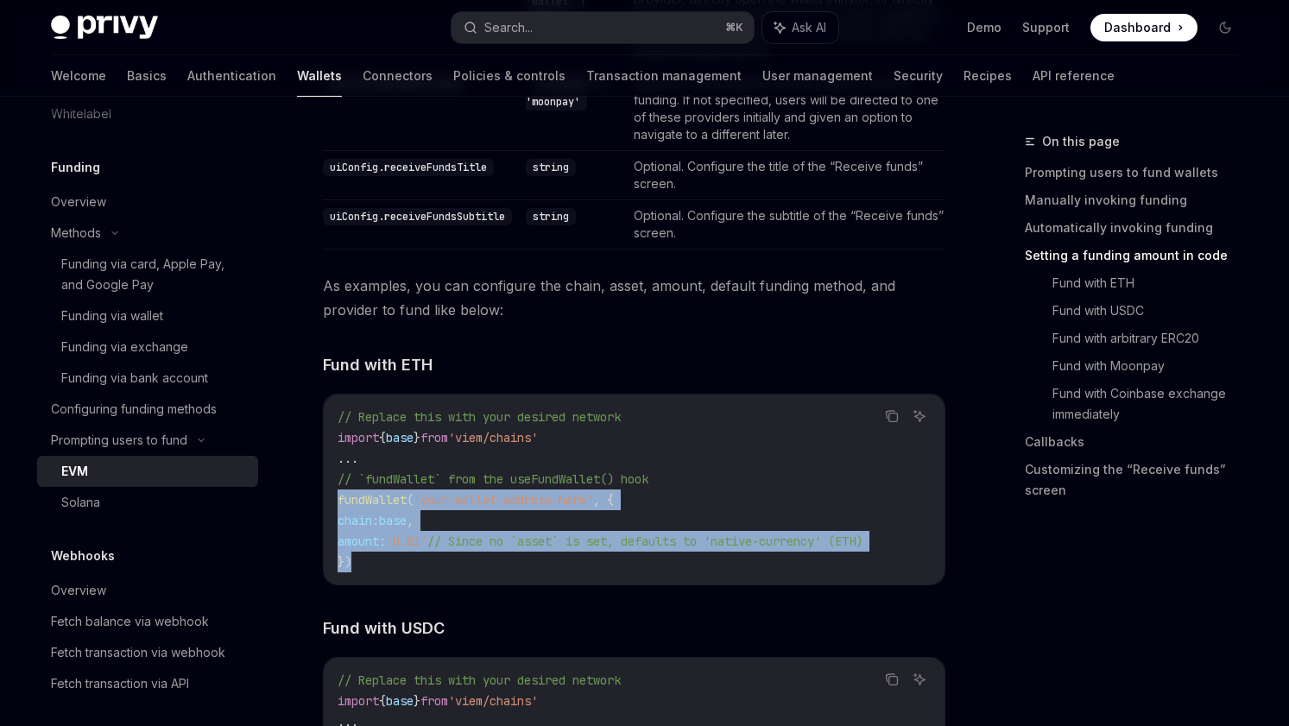
drag, startPoint x: 332, startPoint y: 496, endPoint x: 395, endPoint y: 560, distance: 90.4
click at [396, 561] on div "// Replace this with your desired network import { base } from 'viem/chains' ..…" at bounding box center [634, 490] width 621 height 190
copy code "fundWallet ( 'your-wallet-address-here' , { chain: base , amount: '0.01' // Sin…"
drag, startPoint x: 328, startPoint y: 437, endPoint x: 670, endPoint y: 427, distance: 342.1
click at [674, 428] on div "// Replace this with your desired network import { base } from 'viem/chains' ..…" at bounding box center [634, 490] width 621 height 190
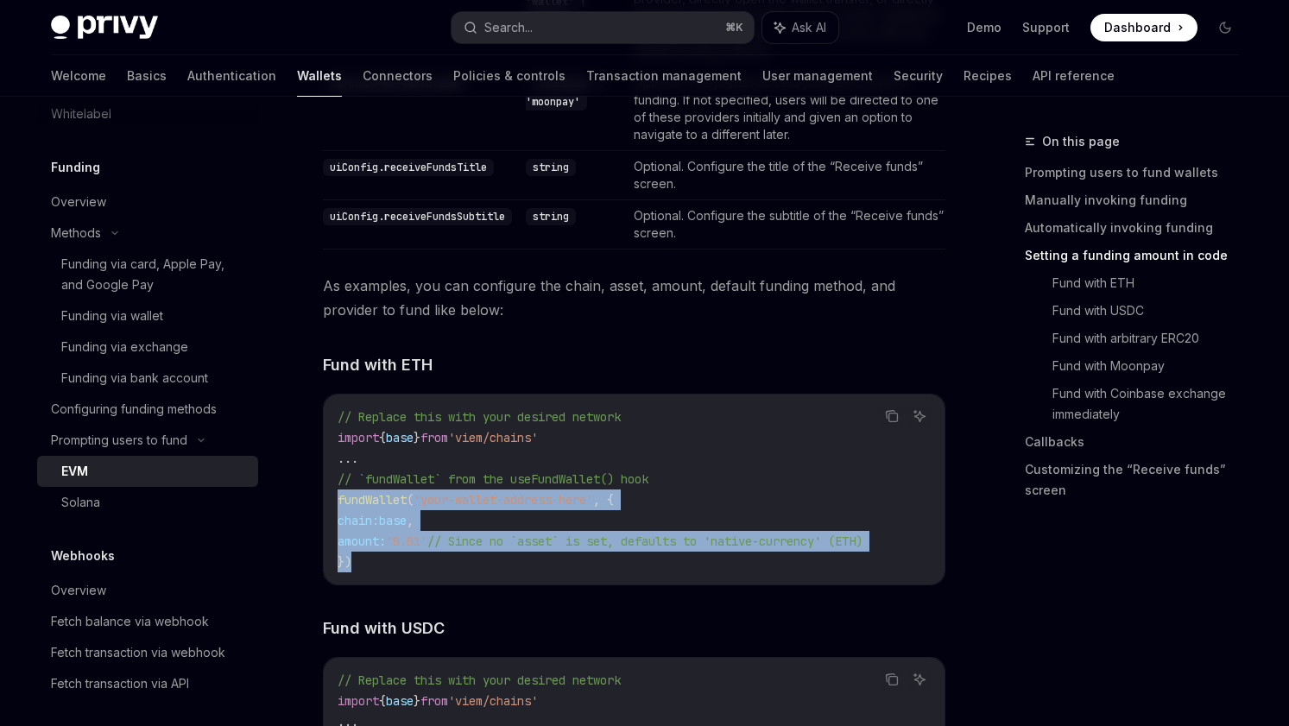
copy span "import { base } from 'viem/chains'"
drag, startPoint x: 338, startPoint y: 499, endPoint x: 391, endPoint y: 554, distance: 76.9
click at [391, 554] on code "// Replace this with your desired network import { base } from 'viem/chains' ..…" at bounding box center [634, 490] width 593 height 166
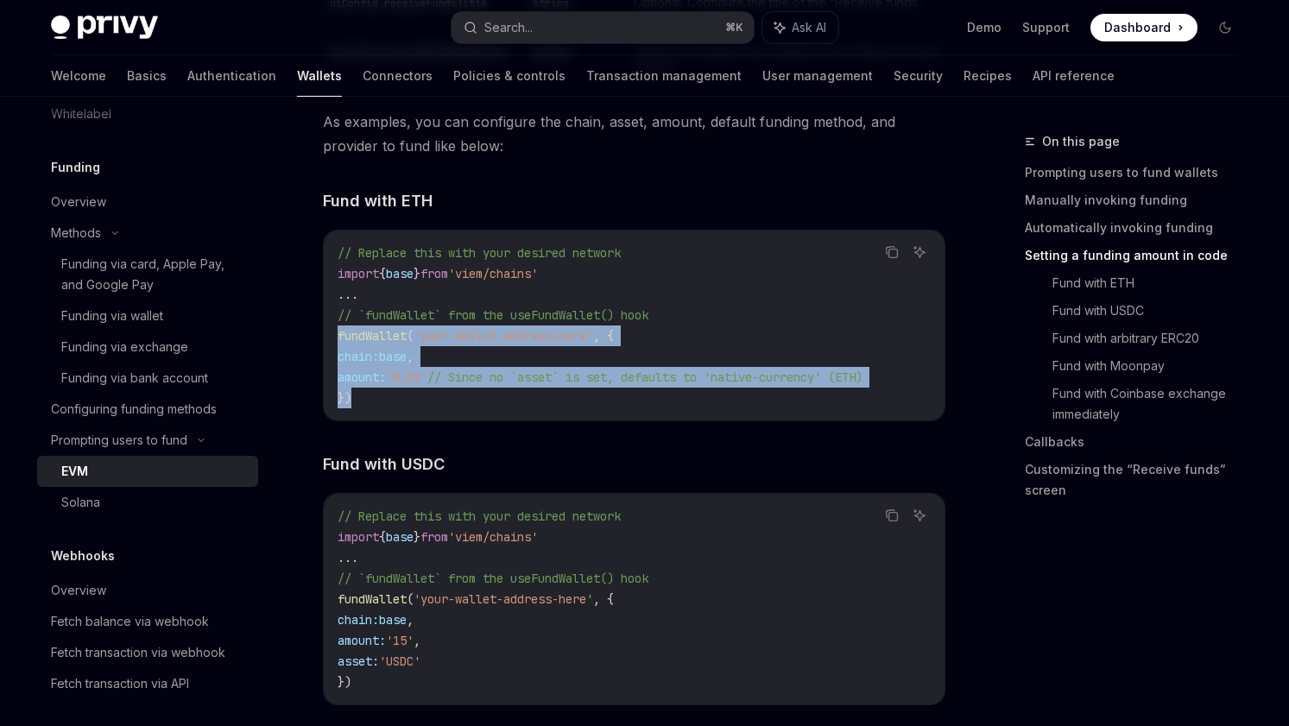
scroll to position [2275, 0]
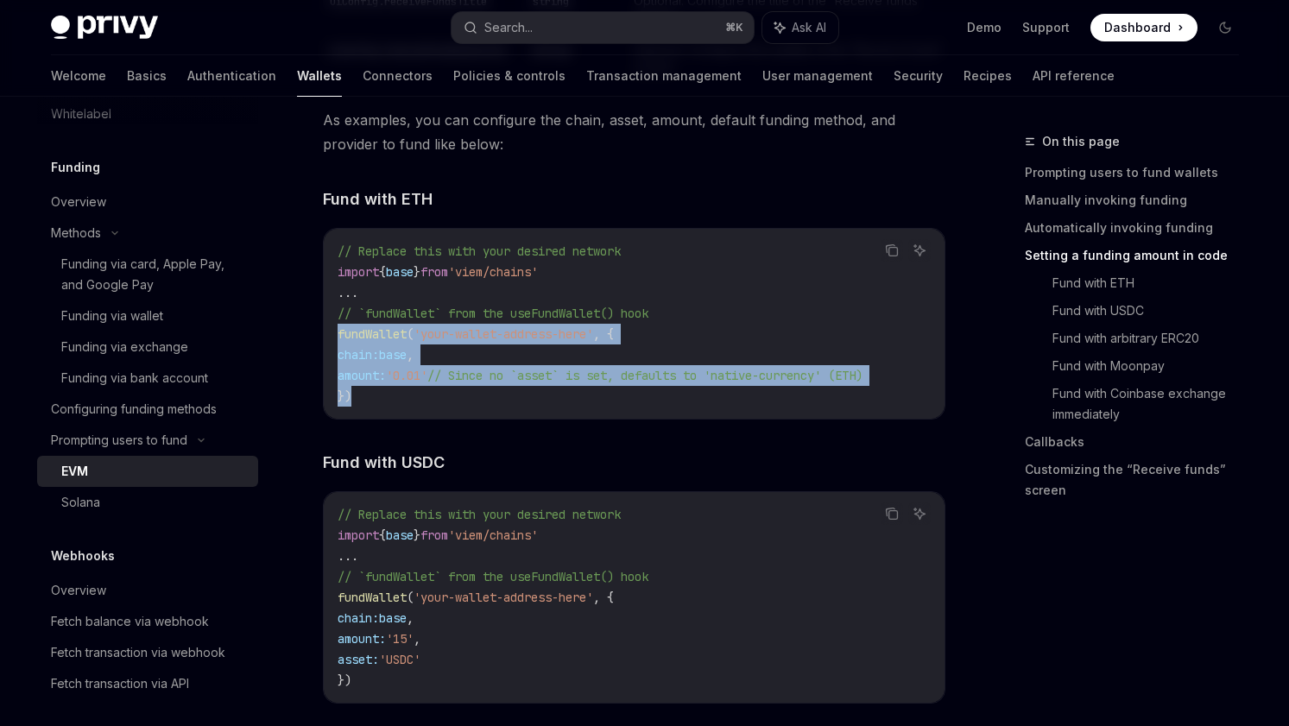
copy code "fundWallet ( 'your-wallet-address-here' , { chain: base , amount: '0.01' // Sin…"
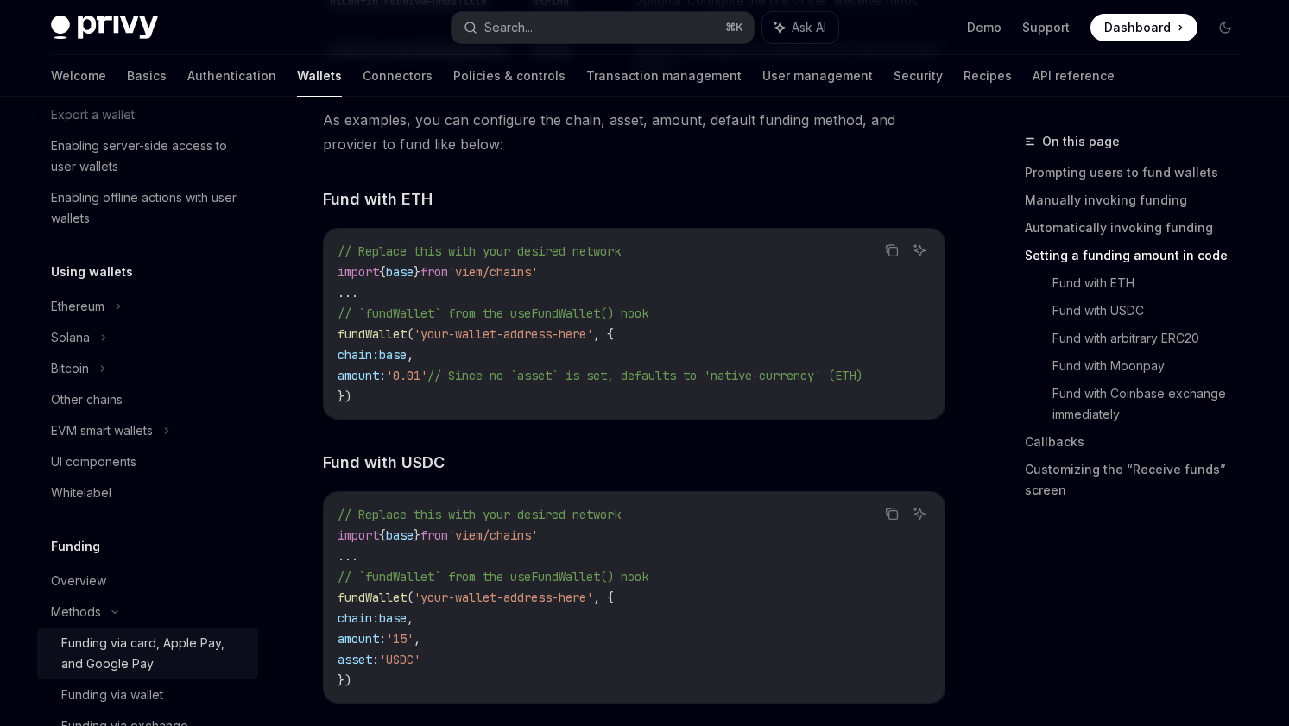
scroll to position [0, 0]
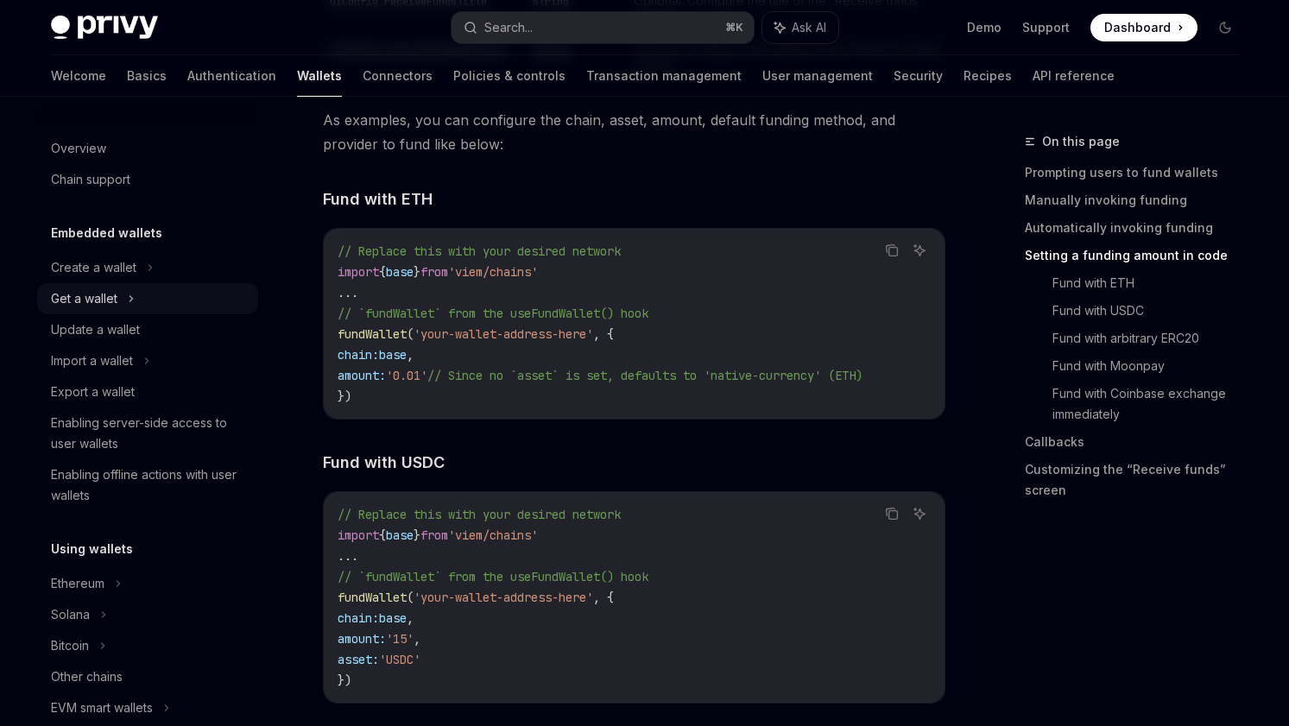
click at [171, 294] on div "Get a wallet" at bounding box center [147, 298] width 221 height 31
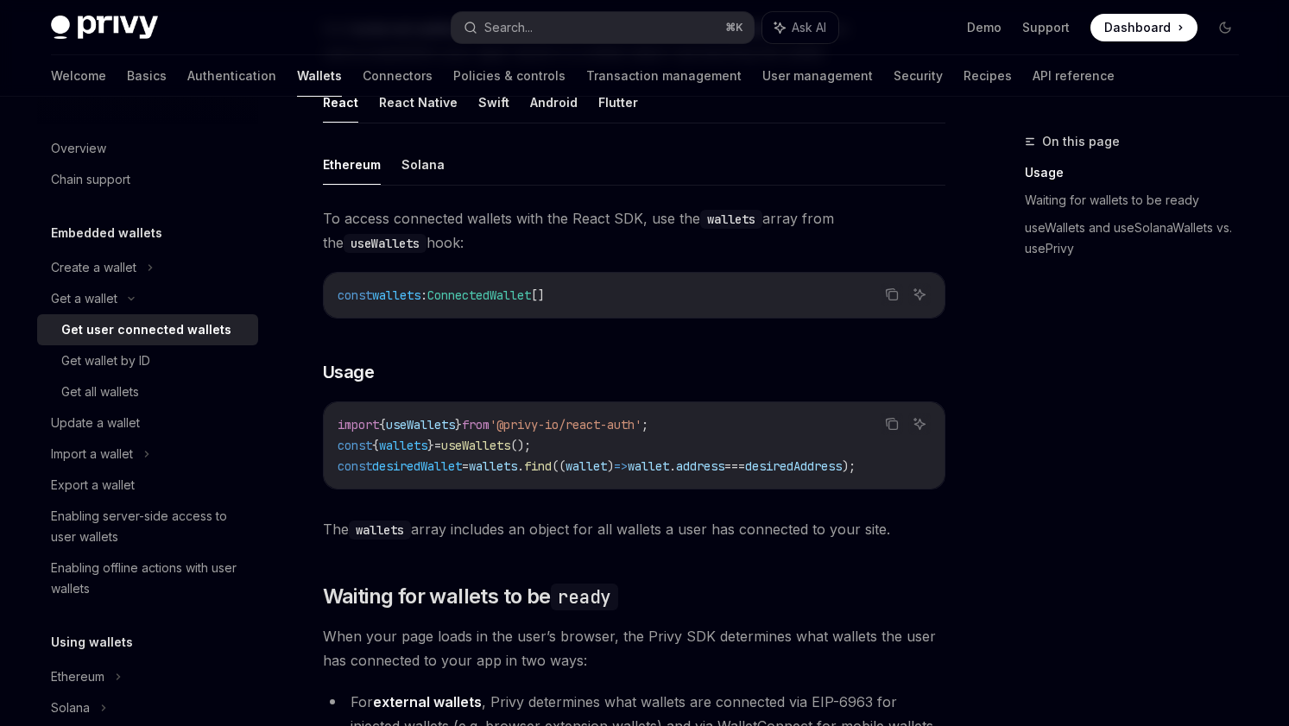
scroll to position [504, 0]
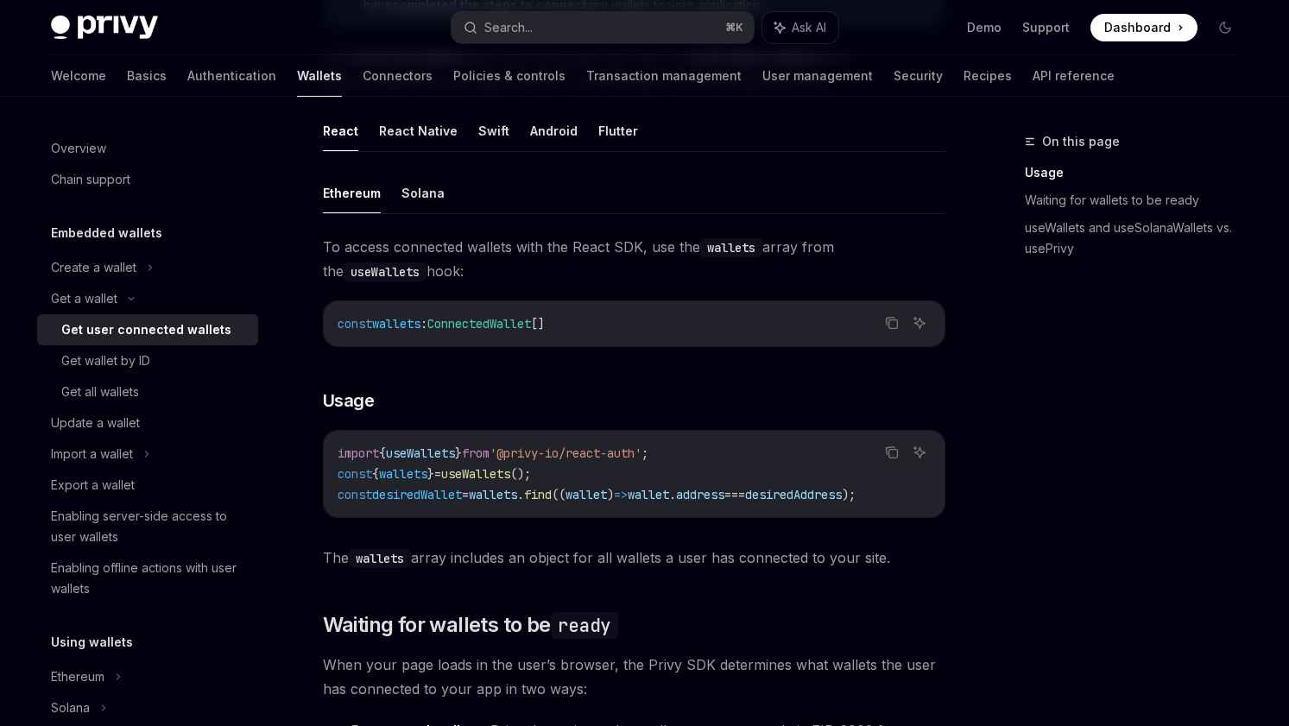
click at [328, 497] on div "import { useWallets } from '@privy-io/react-auth' ; const { wallets } = useWall…" at bounding box center [634, 474] width 621 height 86
click at [338, 495] on span "const" at bounding box center [355, 495] width 35 height 16
click at [339, 477] on span "const" at bounding box center [355, 474] width 35 height 16
click at [409, 478] on span "wallets" at bounding box center [403, 474] width 48 height 16
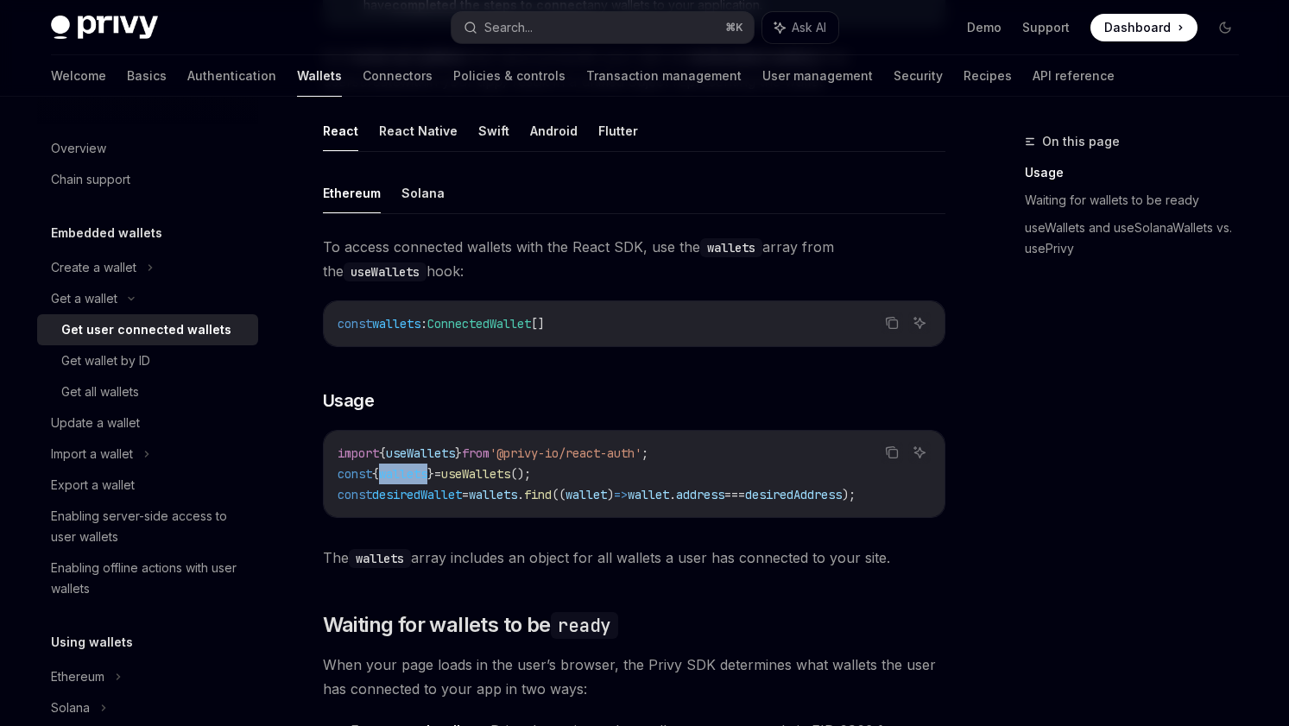
copy span "wallets"
click at [1052, 476] on div "On this page Usage Waiting for wallets to be ready useWallets and useSolanaWall…" at bounding box center [1121, 428] width 262 height 595
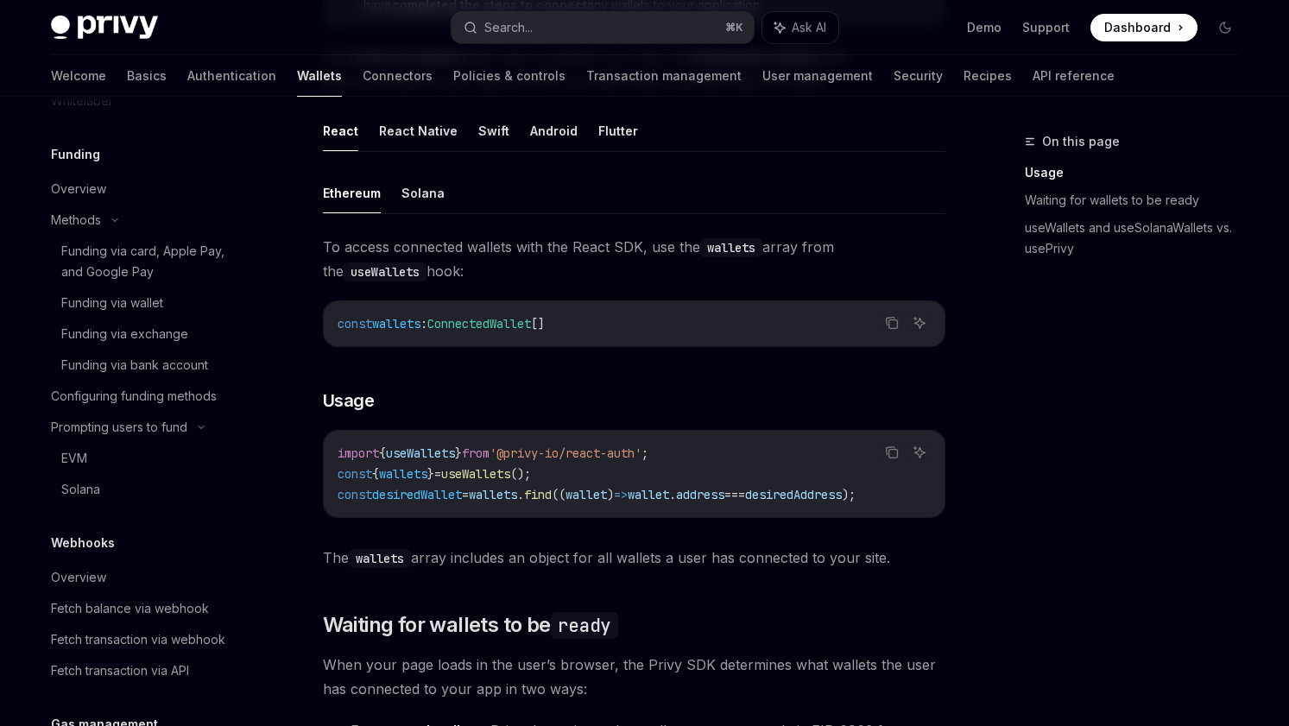
scroll to position [762, 0]
click at [91, 479] on link "Solana" at bounding box center [147, 490] width 221 height 31
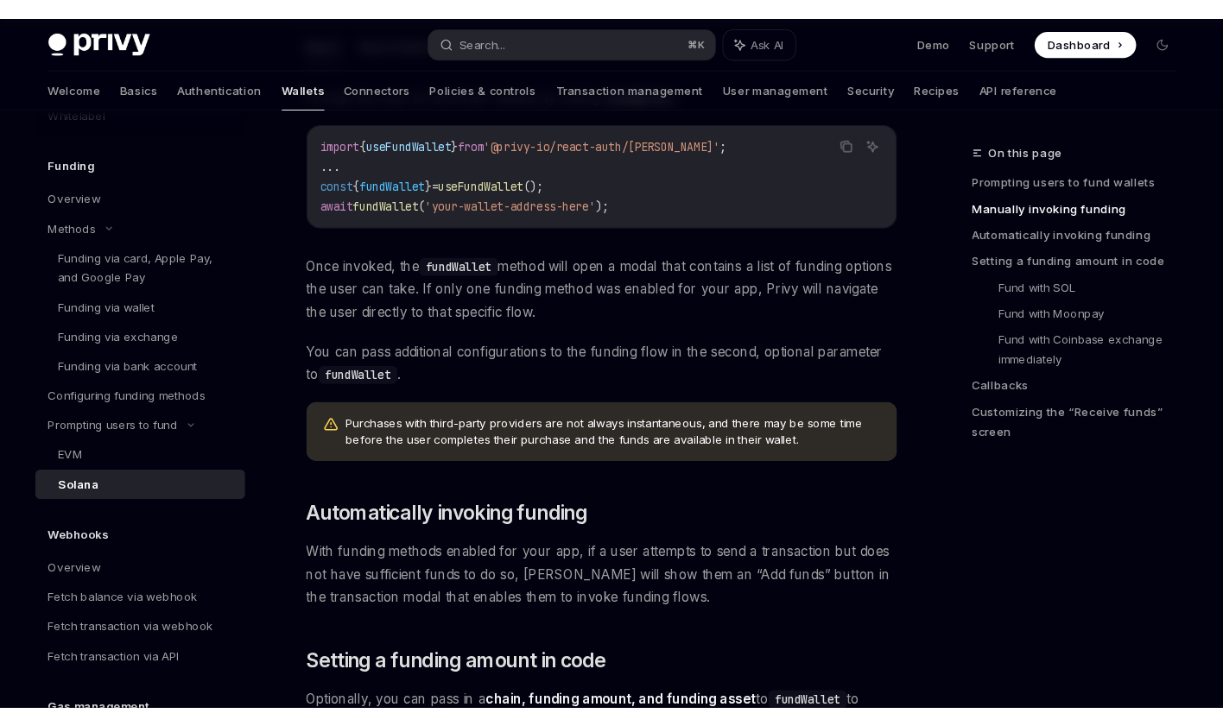
scroll to position [691, 0]
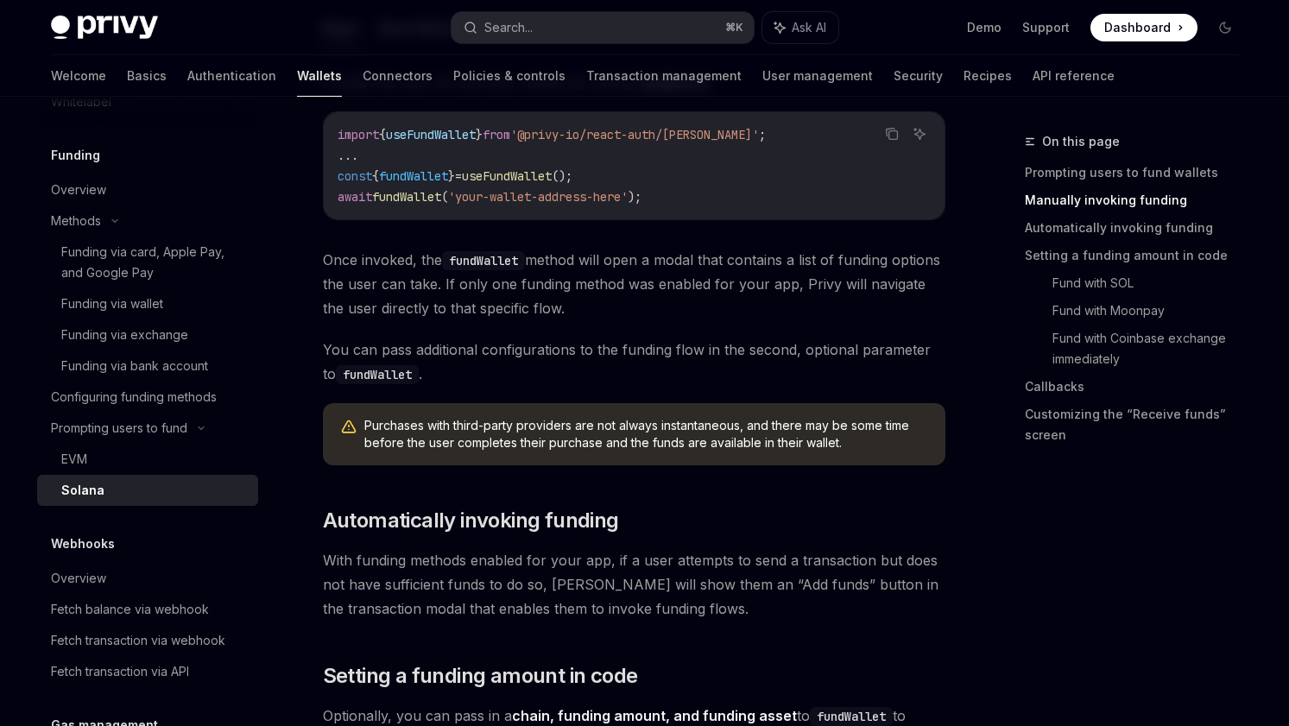
click at [604, 376] on span "You can pass additional configurations to the funding flow in the second, optio…" at bounding box center [634, 362] width 623 height 48
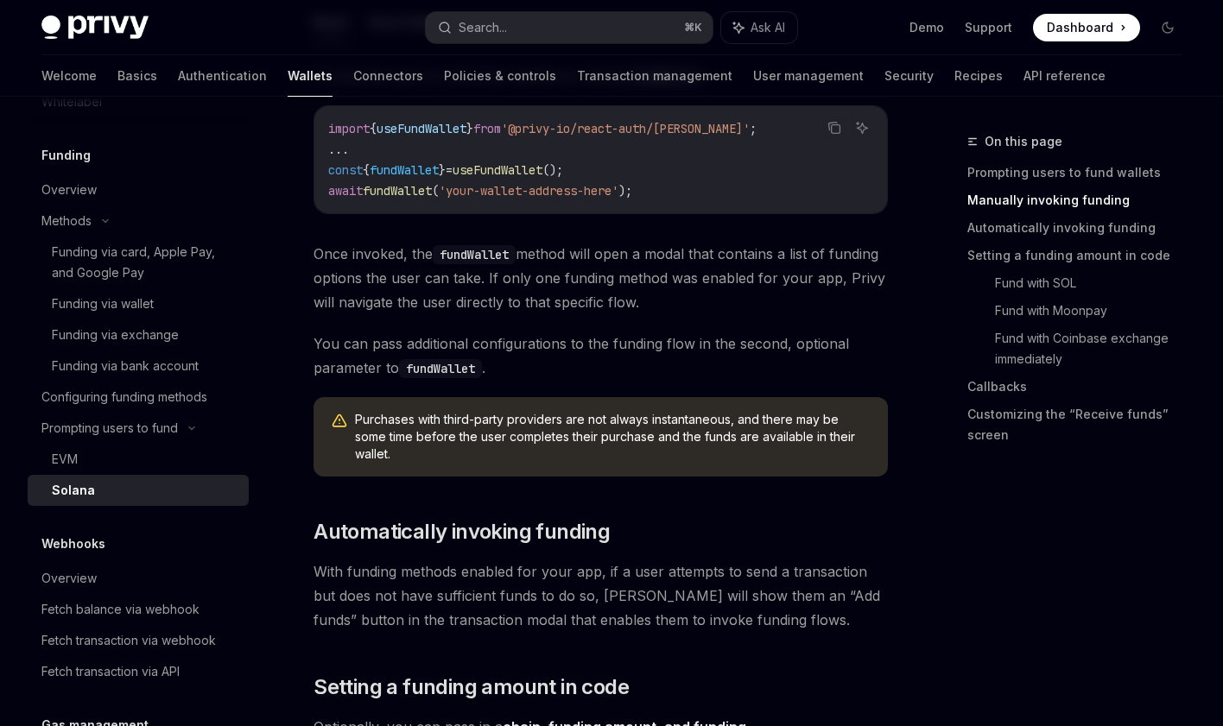
scroll to position [746, 0]
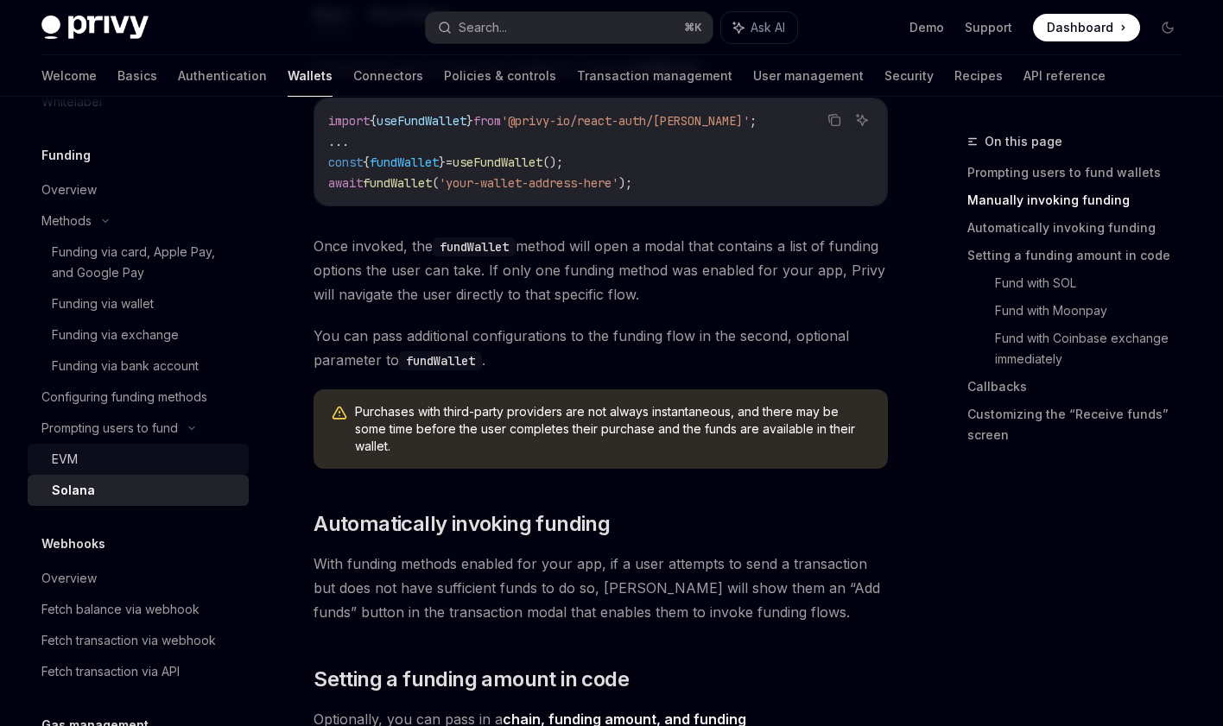
click at [217, 456] on div "EVM" at bounding box center [145, 459] width 187 height 21
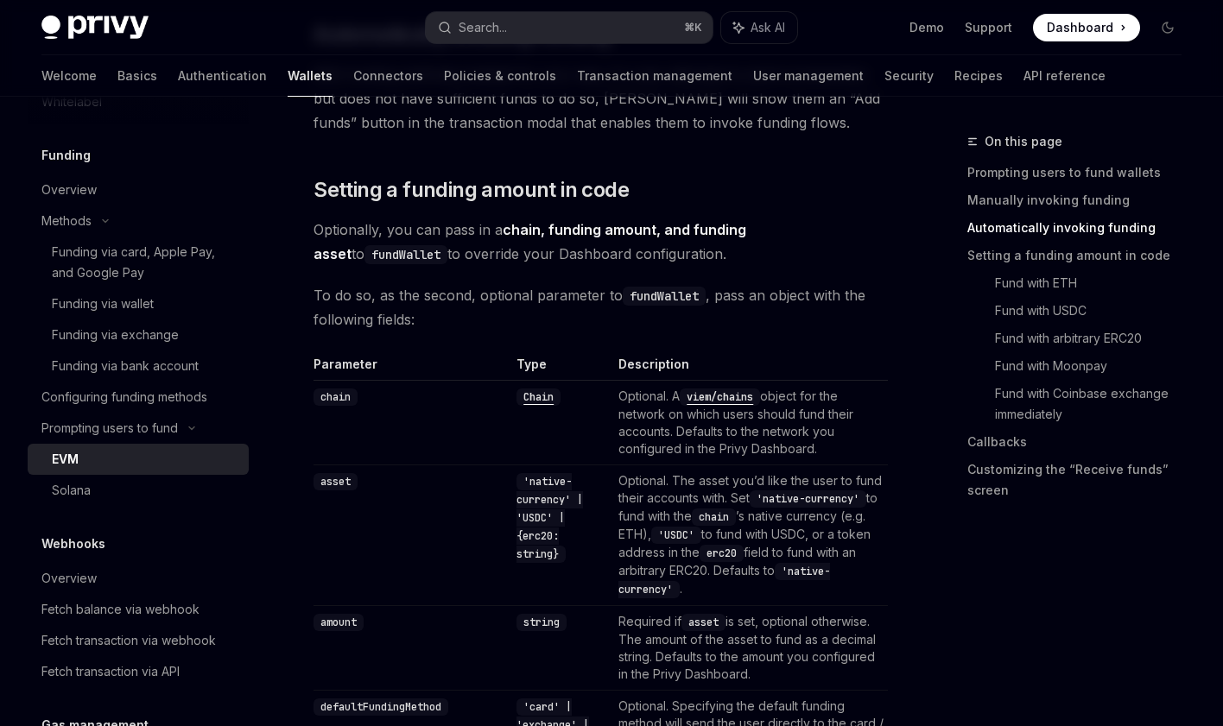
scroll to position [1464, 0]
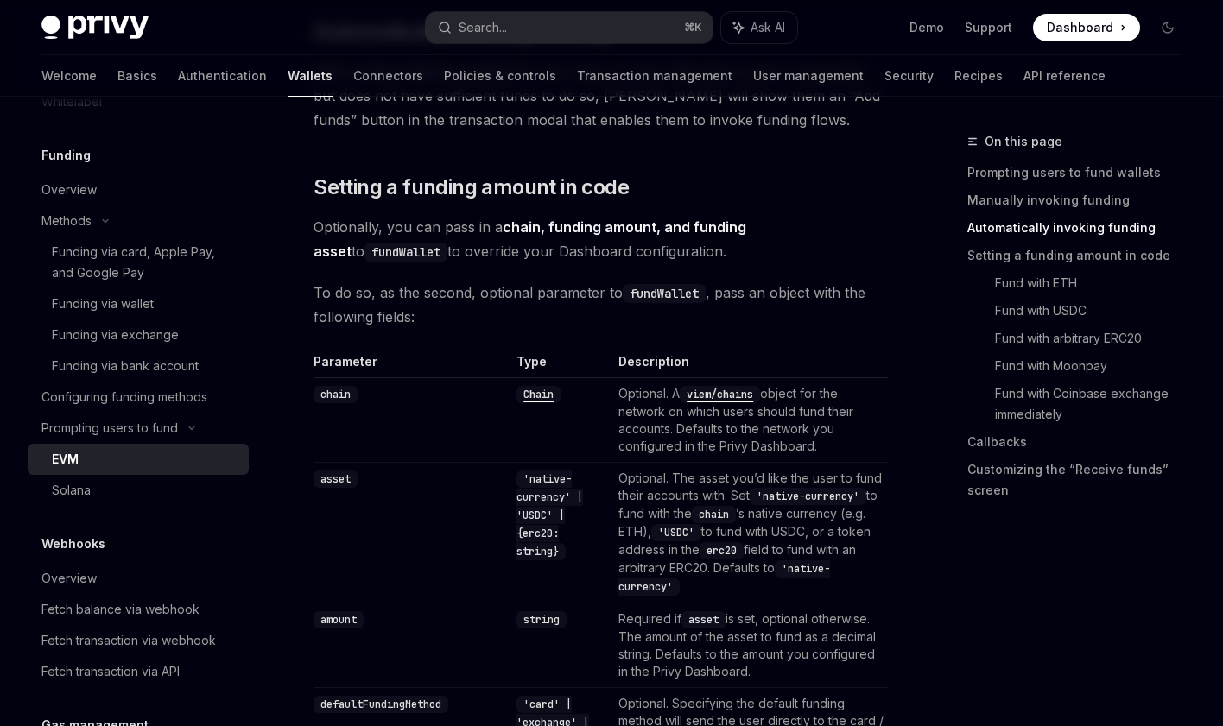
click at [333, 479] on code "asset" at bounding box center [335, 479] width 44 height 17
copy code "asset"
click at [128, 498] on div "Solana" at bounding box center [145, 490] width 187 height 21
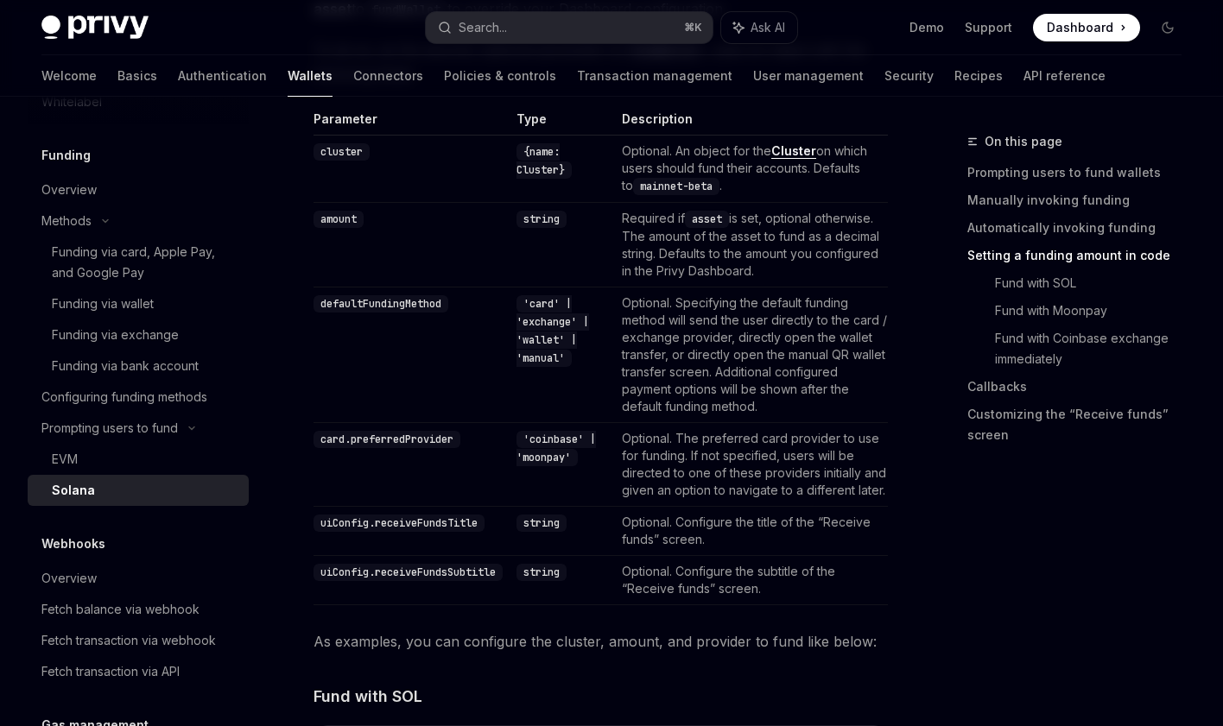
scroll to position [1483, 0]
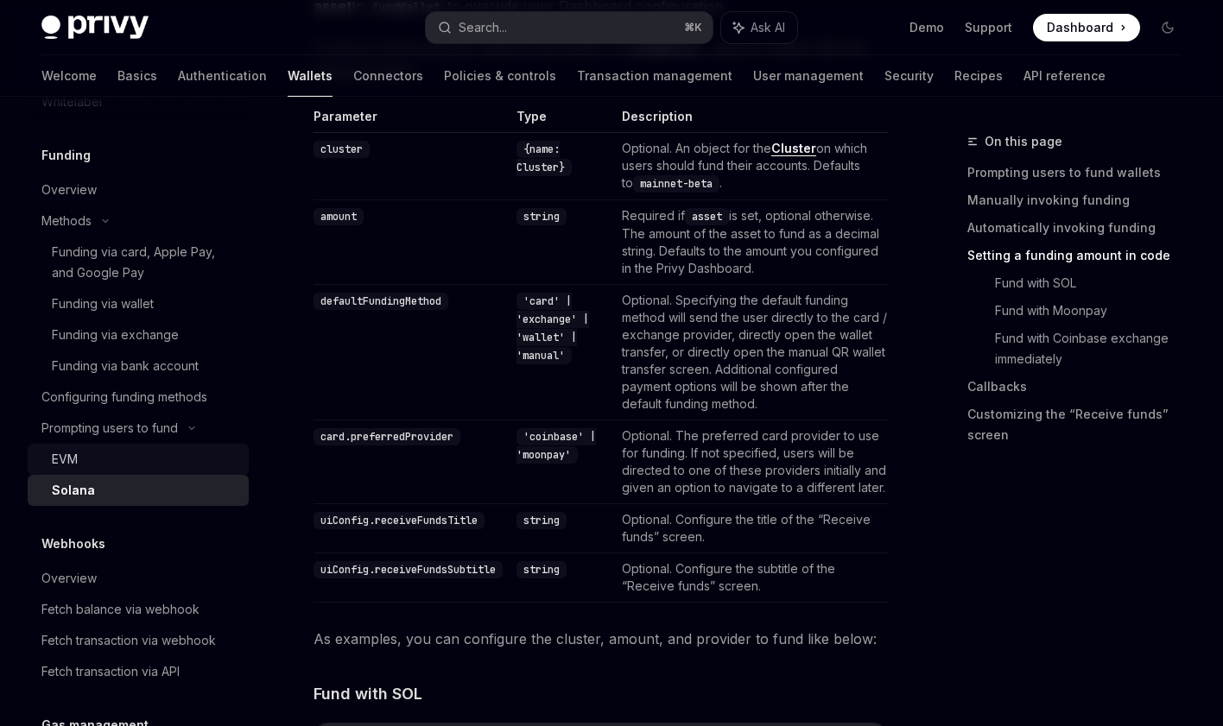
click at [130, 461] on div "EVM" at bounding box center [145, 459] width 187 height 21
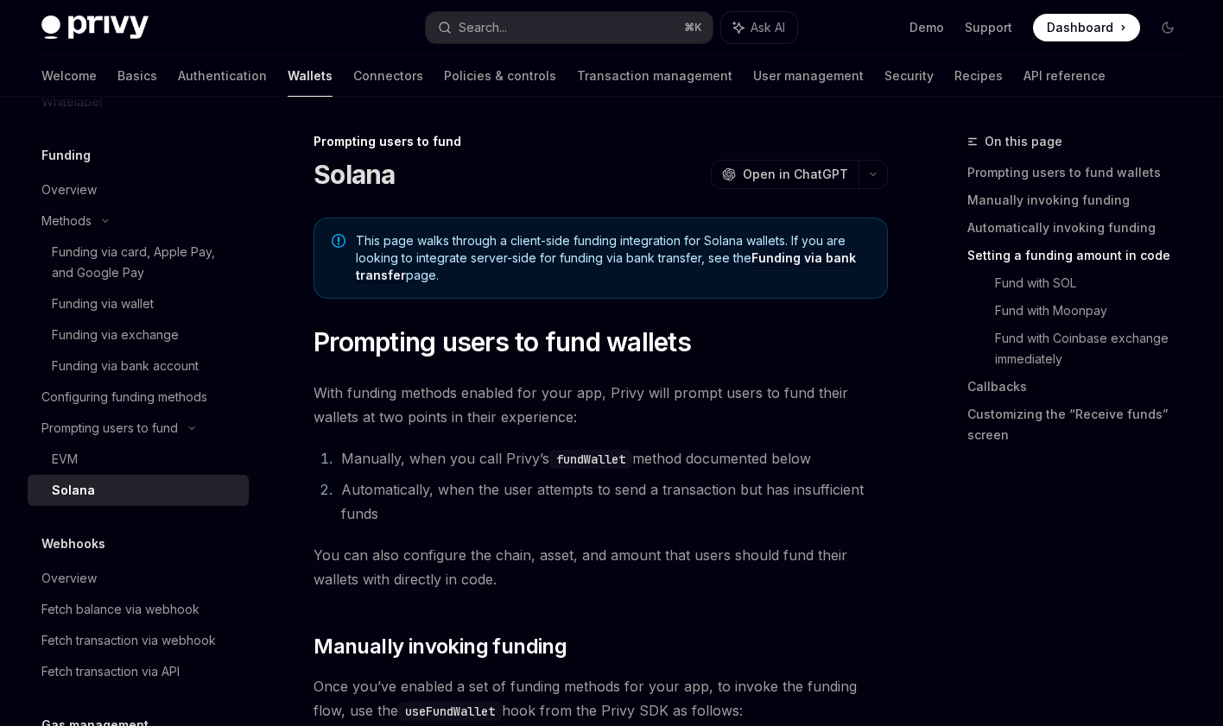
type textarea "*"
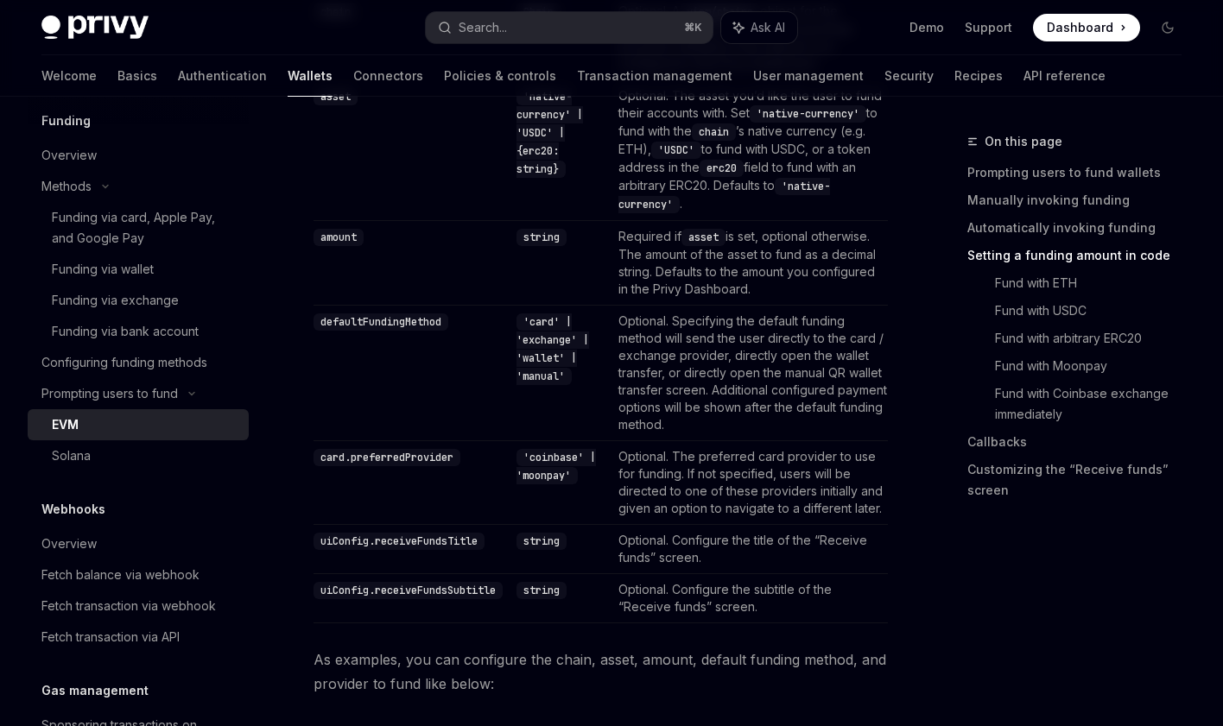
scroll to position [1852, 0]
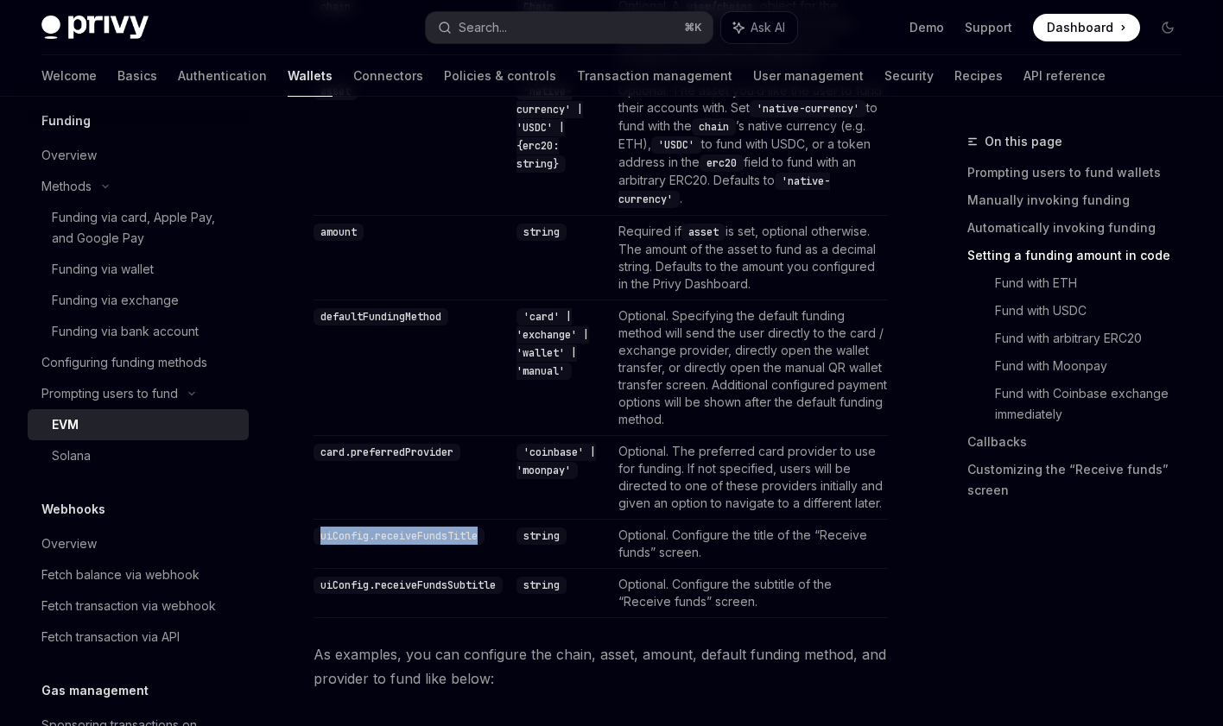
drag, startPoint x: 492, startPoint y: 552, endPoint x: 319, endPoint y: 548, distance: 172.7
click at [319, 548] on td "uiConfig.receiveFundsTitle" at bounding box center [411, 543] width 196 height 49
copy code "uiConfig.receiveFundsTitle"
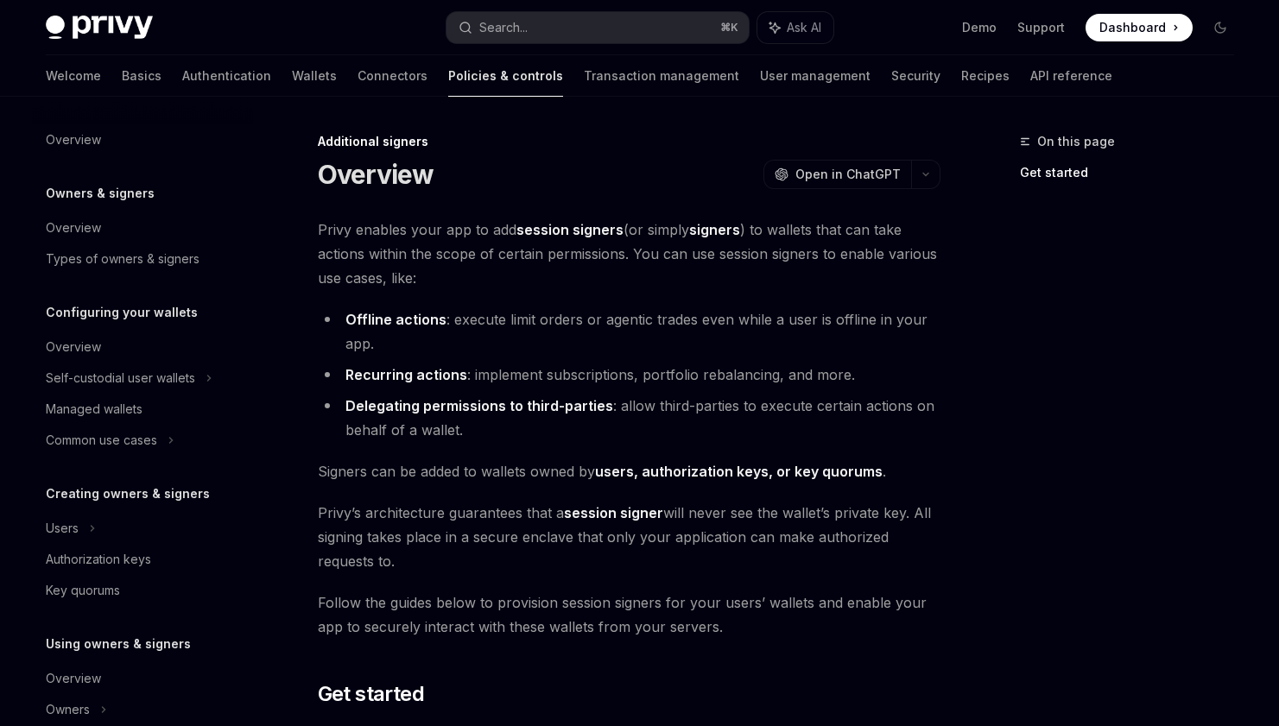
scroll to position [360, 0]
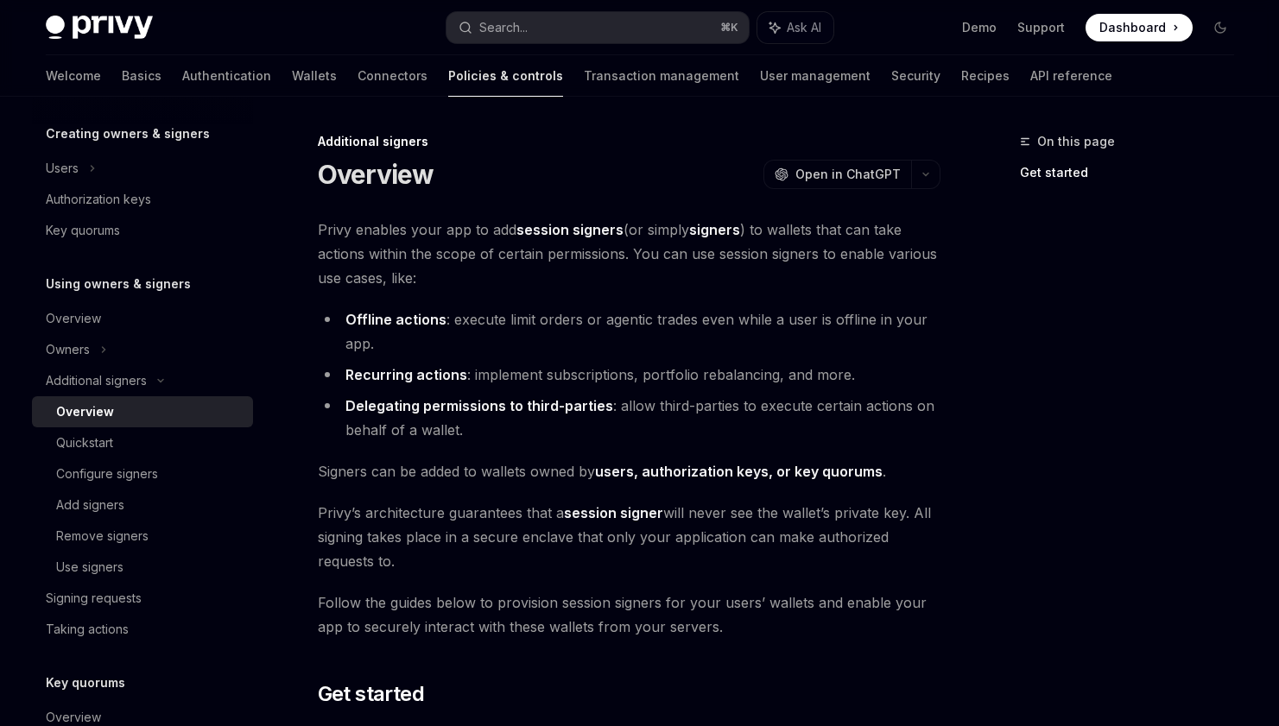
click at [1036, 433] on div "On this page Get started" at bounding box center [1116, 428] width 262 height 595
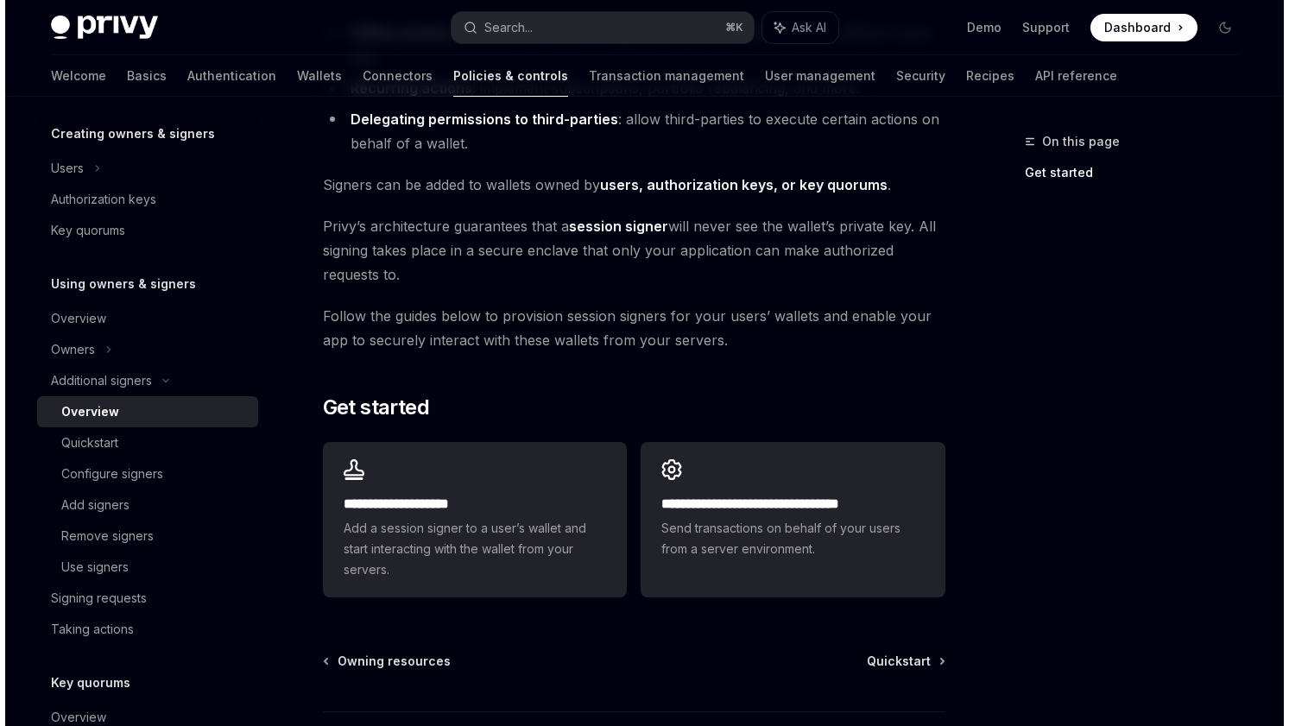
scroll to position [293, 0]
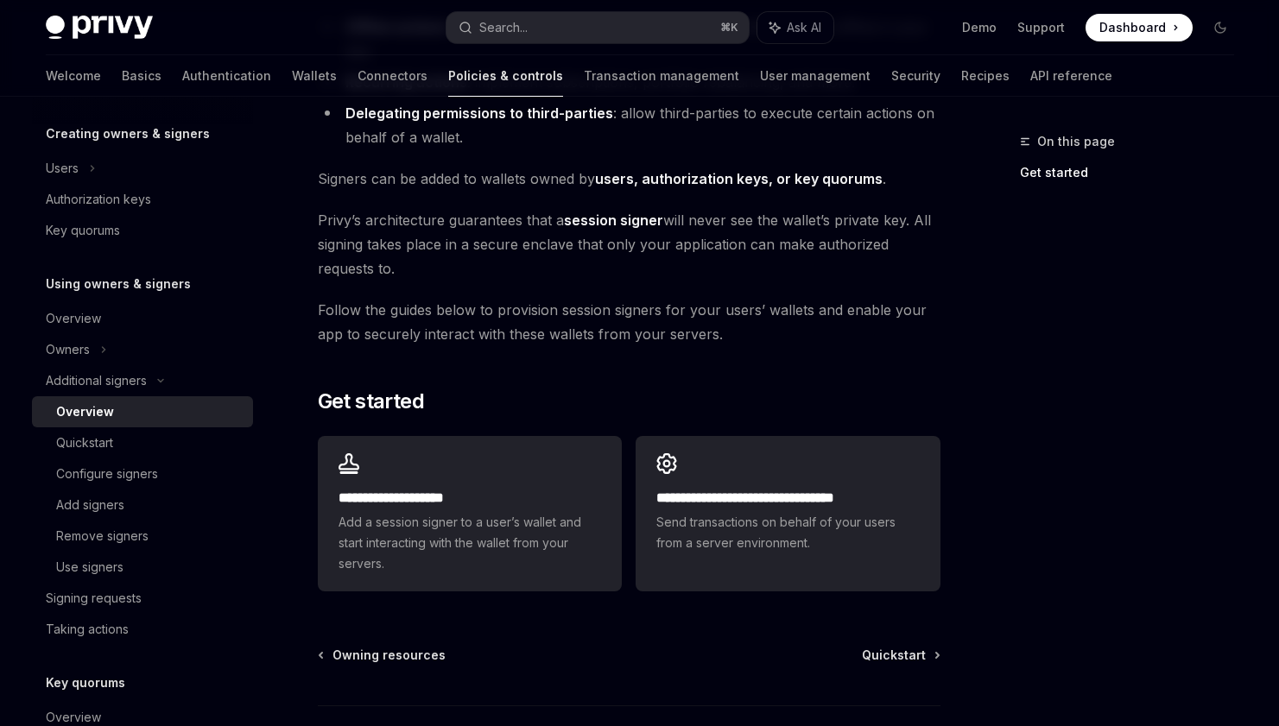
type textarea "*"
